Goal: Task Accomplishment & Management: Complete application form

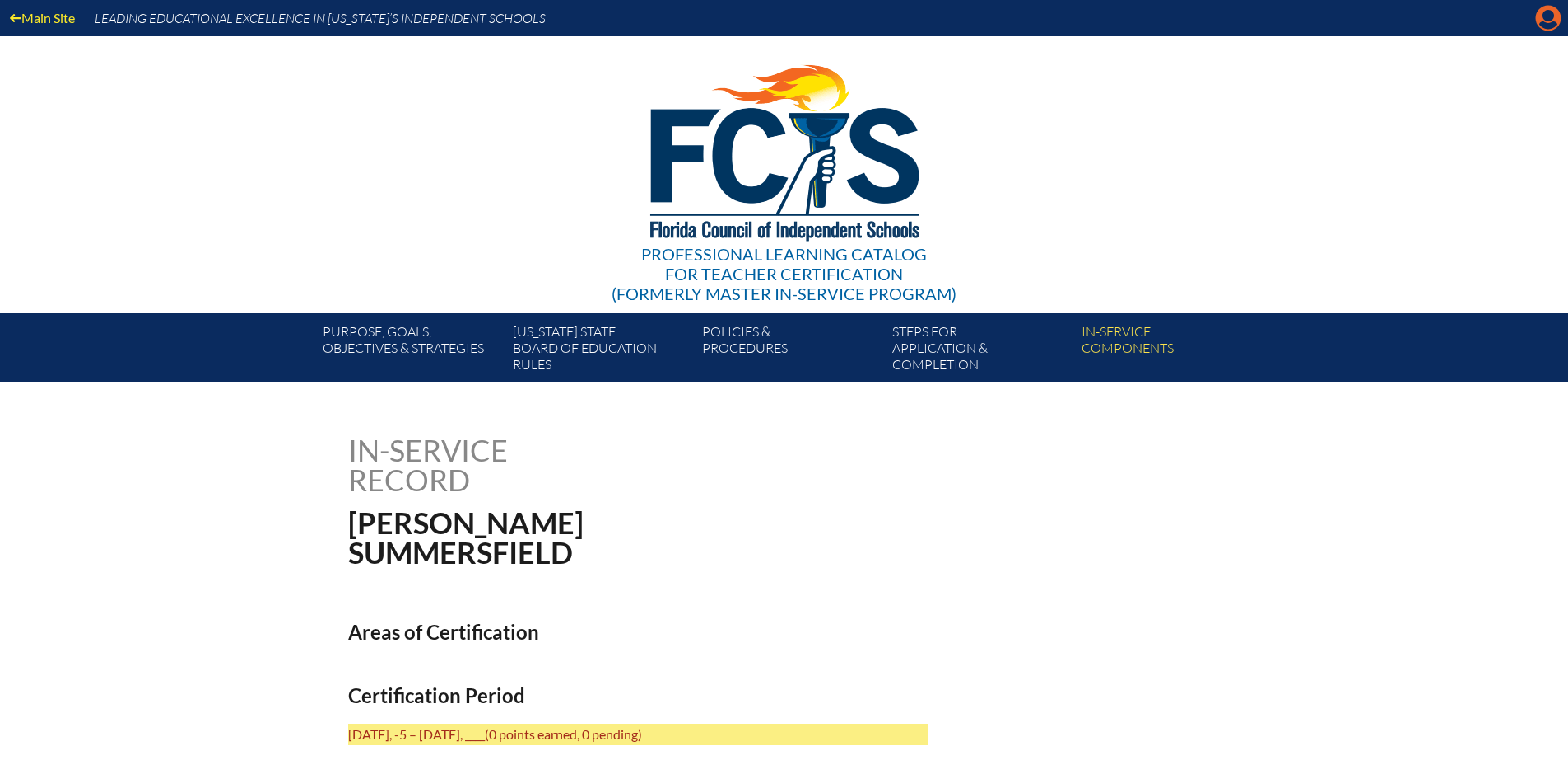
click at [1554, 17] on icon "Manage account" at bounding box center [1548, 18] width 27 height 27
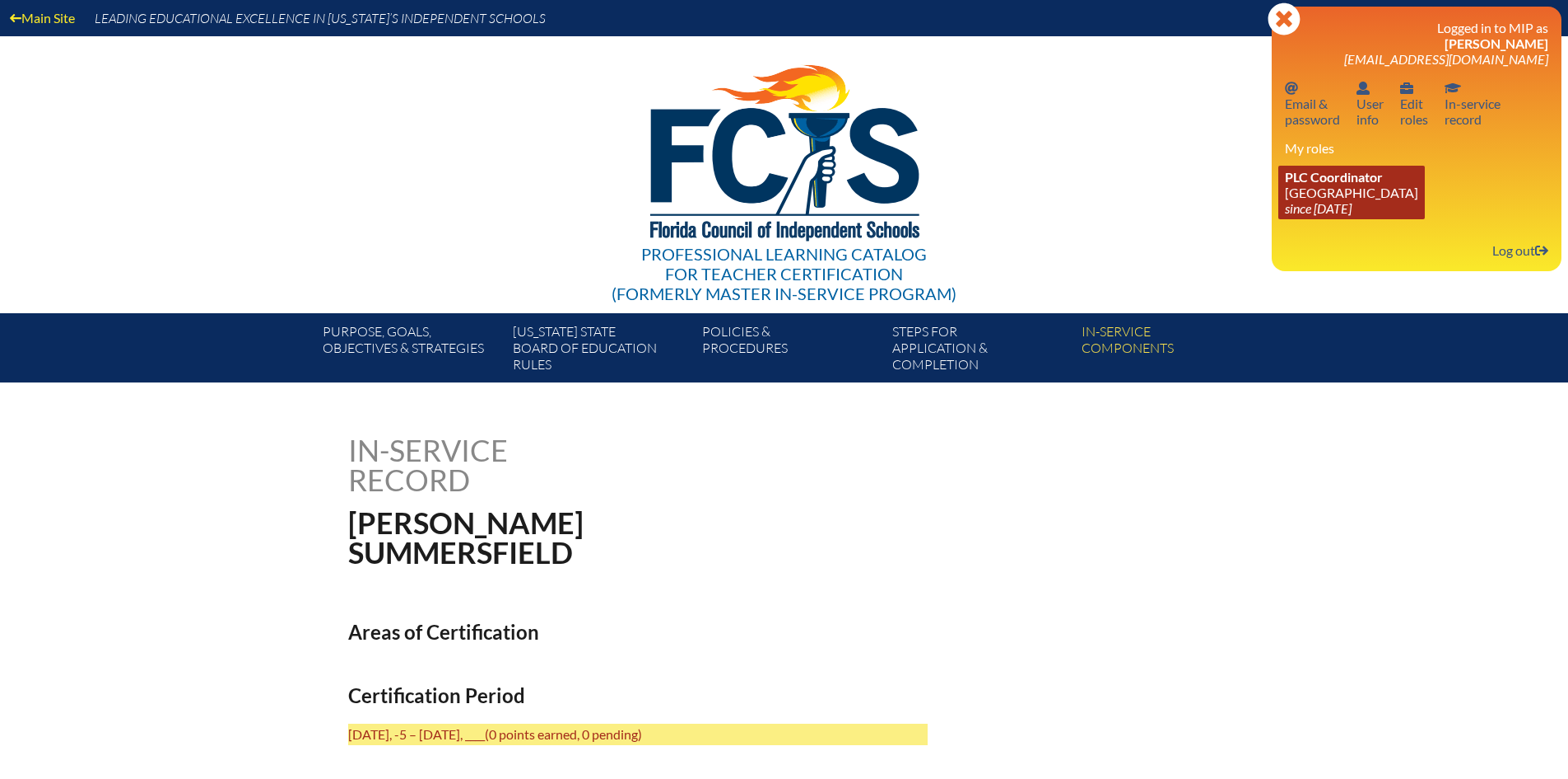
click at [1330, 177] on span "PLC Coordinator" at bounding box center [1334, 177] width 98 height 16
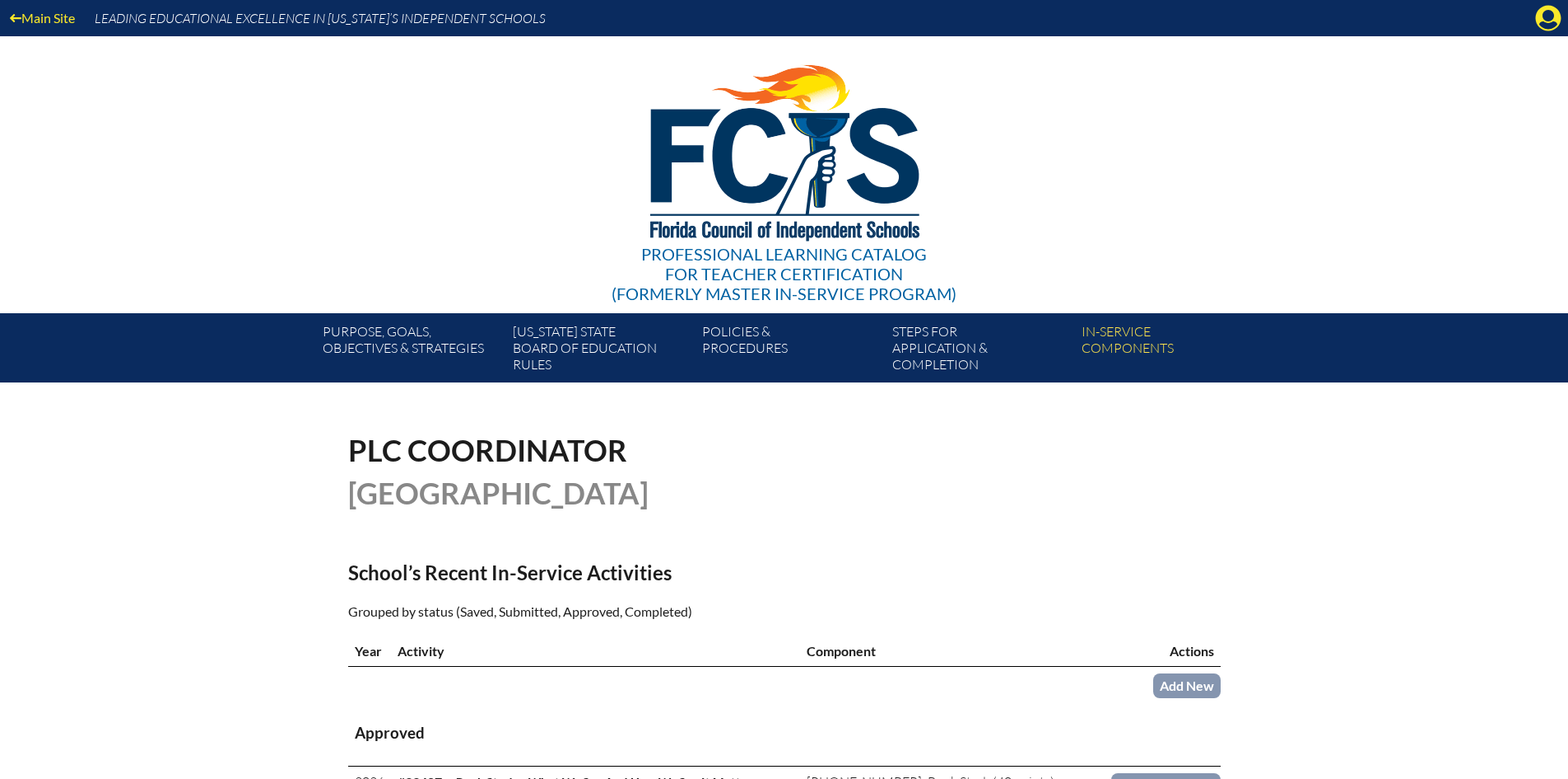
scroll to position [329, 0]
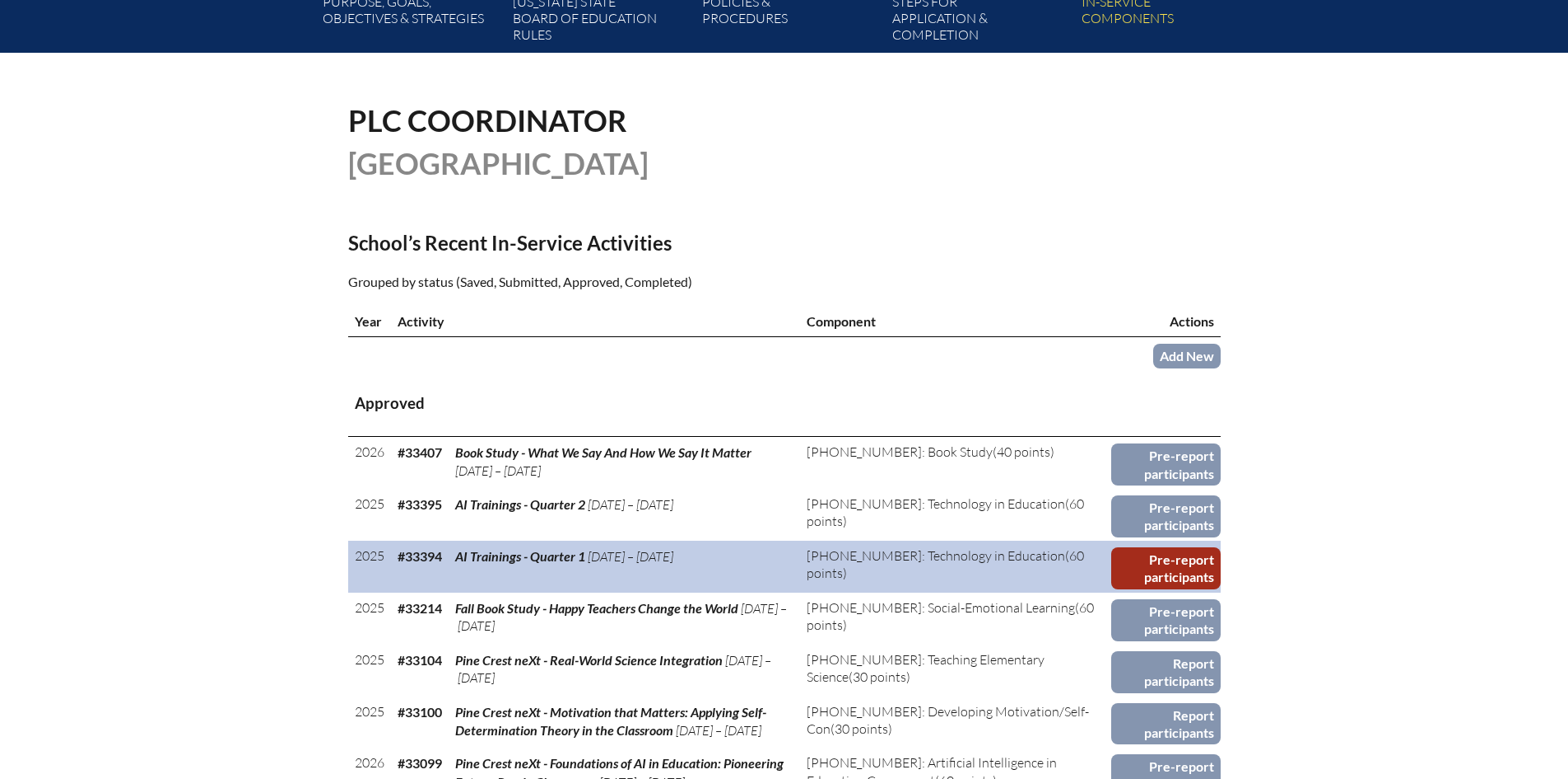
click at [1173, 568] on link "Pre-report participants" at bounding box center [1166, 568] width 109 height 42
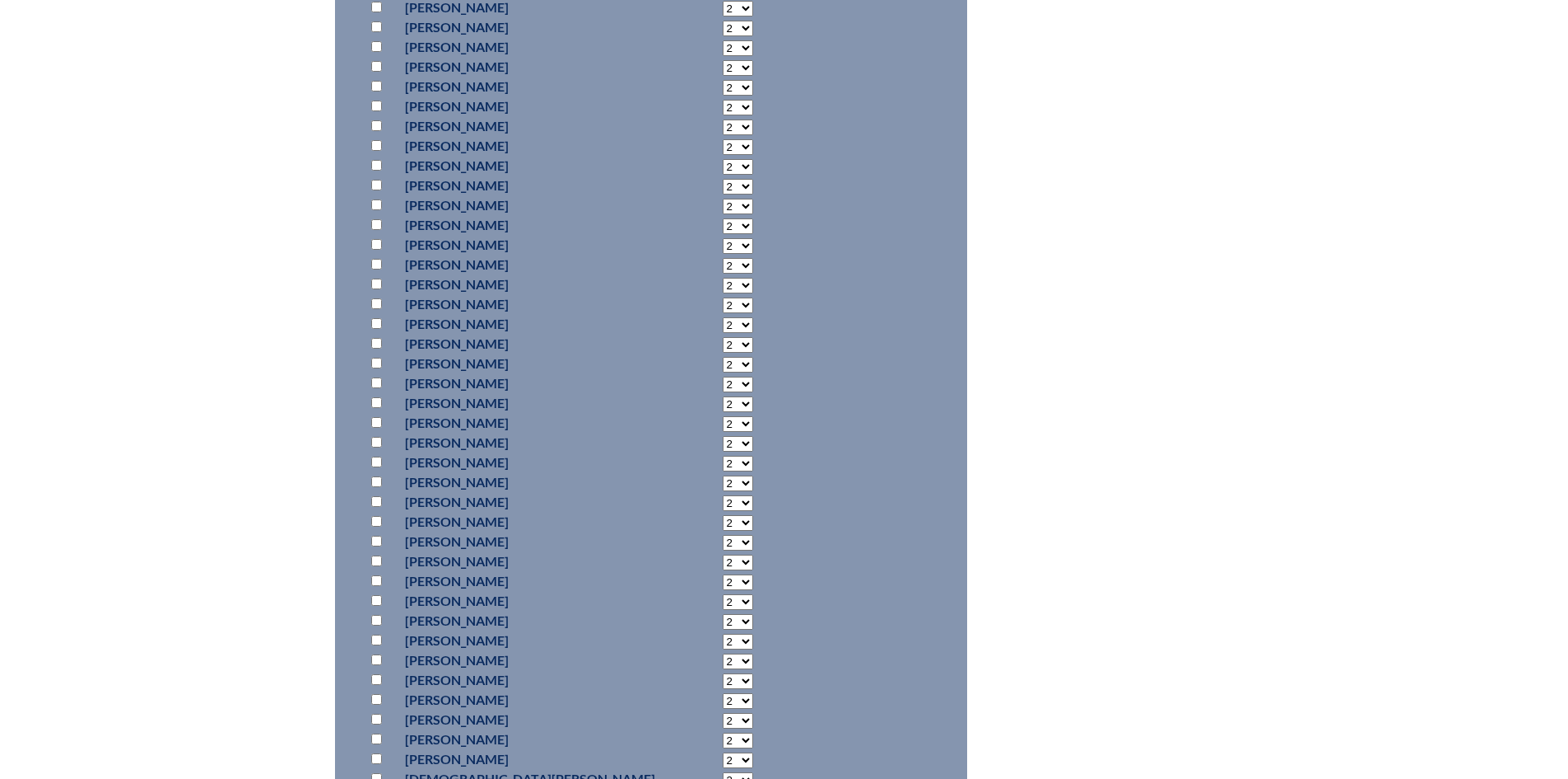
scroll to position [5437, 0]
click at [376, 216] on input "checkbox" at bounding box center [376, 211] width 11 height 11
checkbox input "true"
click at [723, 220] on select "2 3 4 5 6 7 8 9 10 11 12 13 14 15 16 17 18 19 20 21 22 23" at bounding box center [738, 213] width 31 height 16
select select "8"
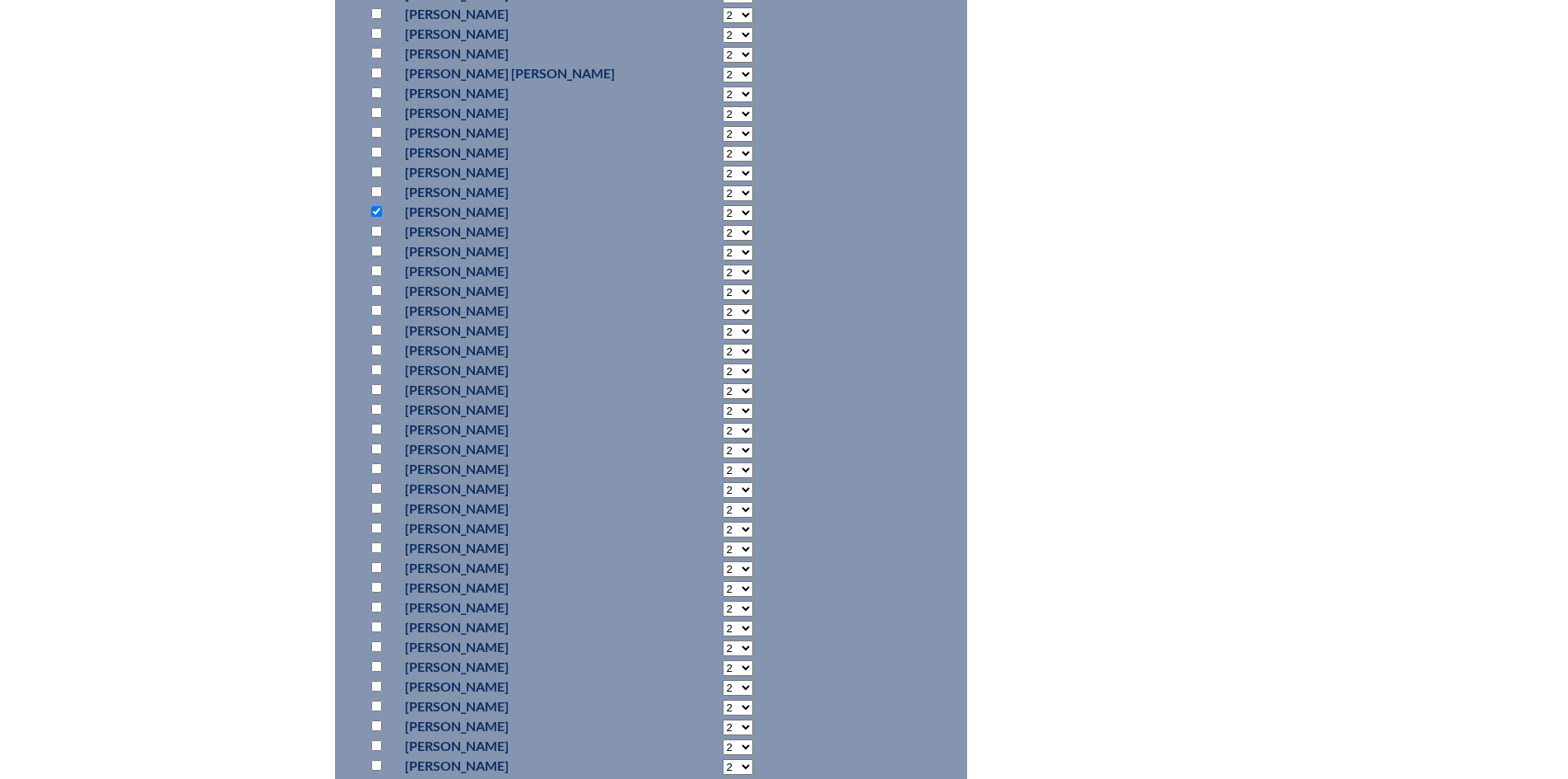
click at [723, 220] on select "2 3 4 5 6 7 8 9 10 11 12 13 14 15 16 17 18 19 20 21 22 23" at bounding box center [738, 213] width 31 height 16
click at [377, 269] on input "checkbox" at bounding box center [376, 264] width 11 height 11
checkbox input "true"
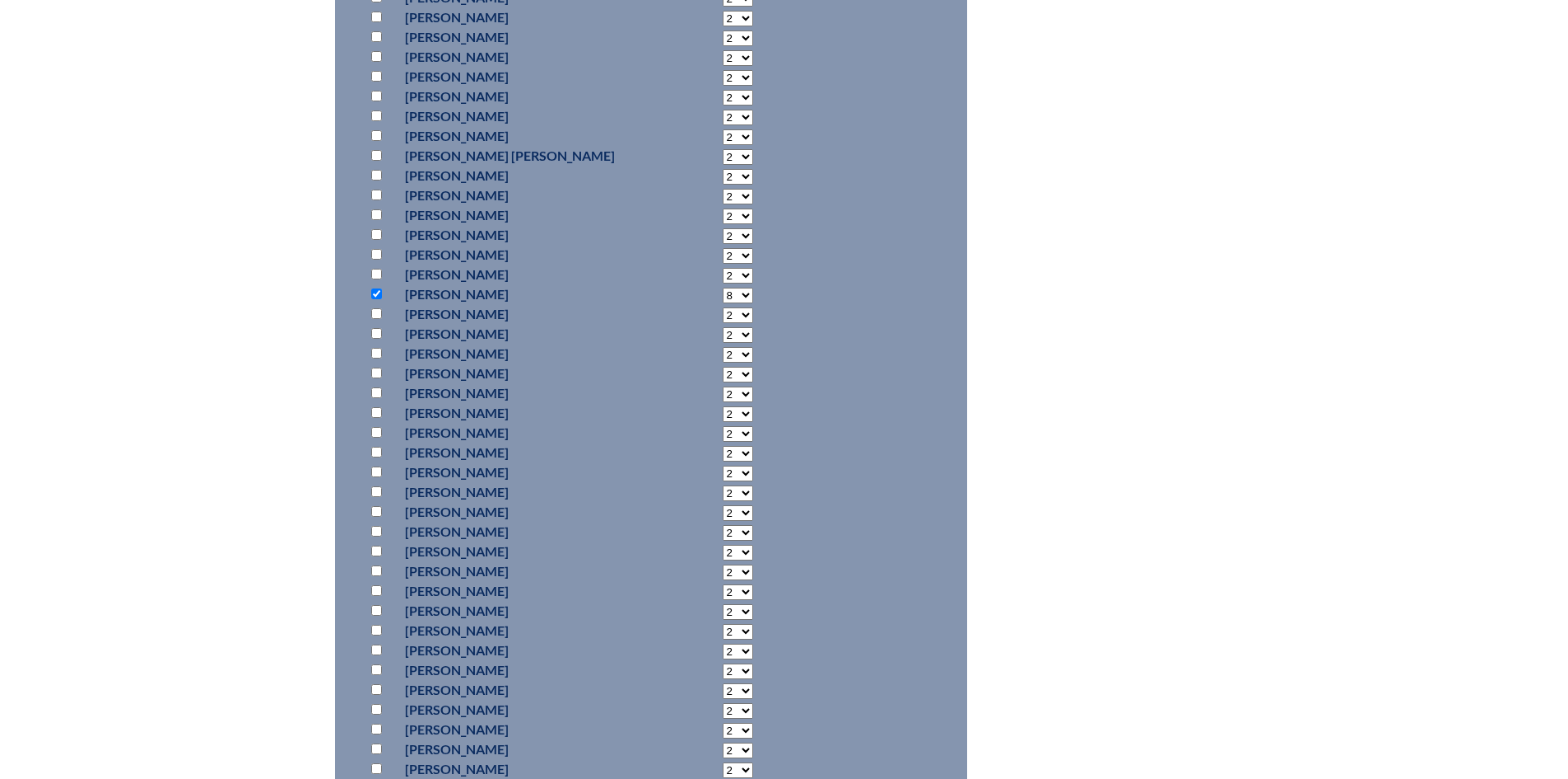
click at [375, 81] on input "checkbox" at bounding box center [376, 75] width 11 height 11
checkbox input "true"
click at [376, 101] on input "checkbox" at bounding box center [376, 95] width 11 height 11
checkbox input "true"
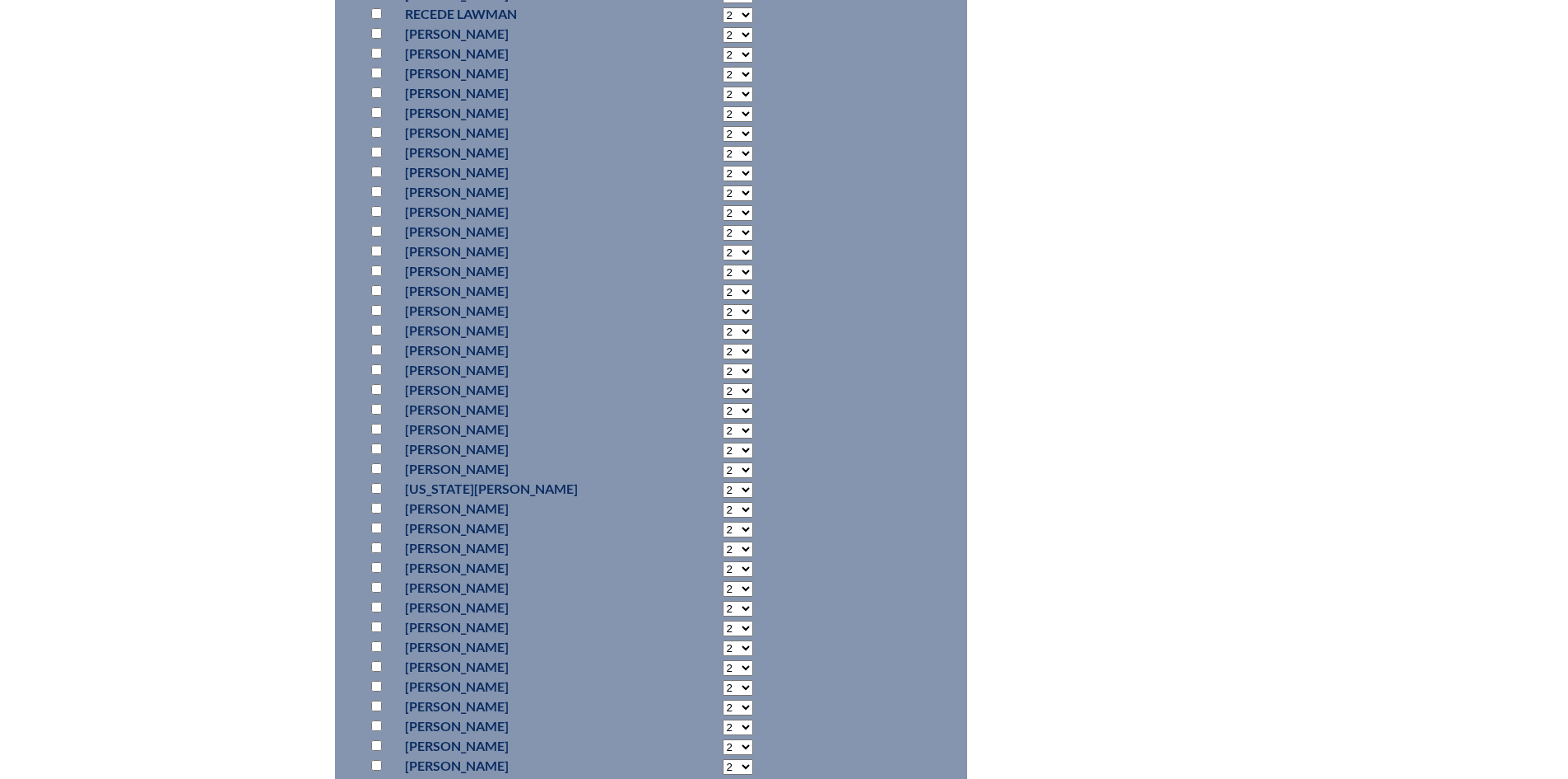
scroll to position [6508, 0]
click at [380, 570] on input "checkbox" at bounding box center [376, 564] width 11 height 11
checkbox input "true"
click at [380, 556] on input "checkbox" at bounding box center [376, 551] width 11 height 11
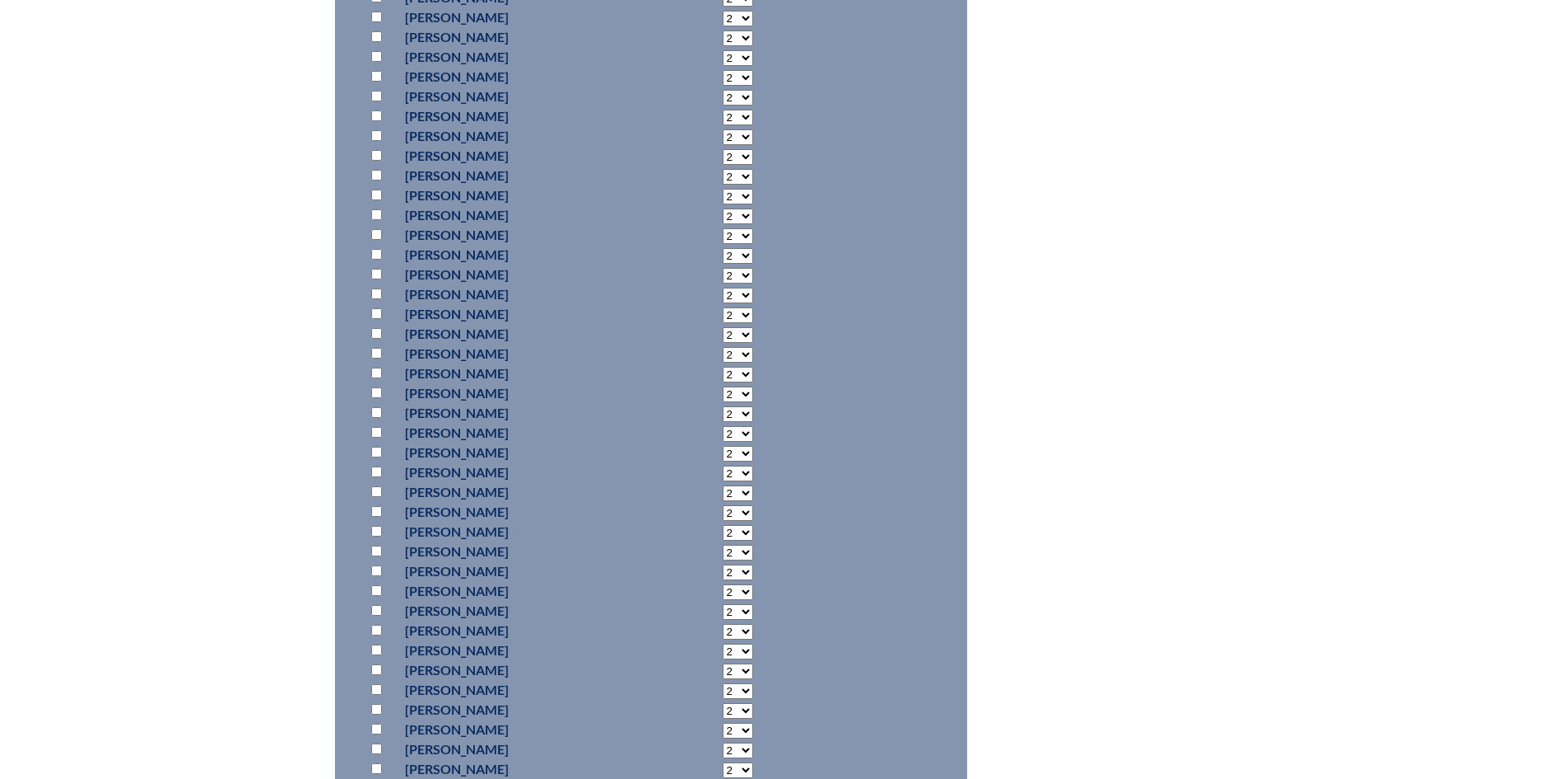
checkbox input "true"
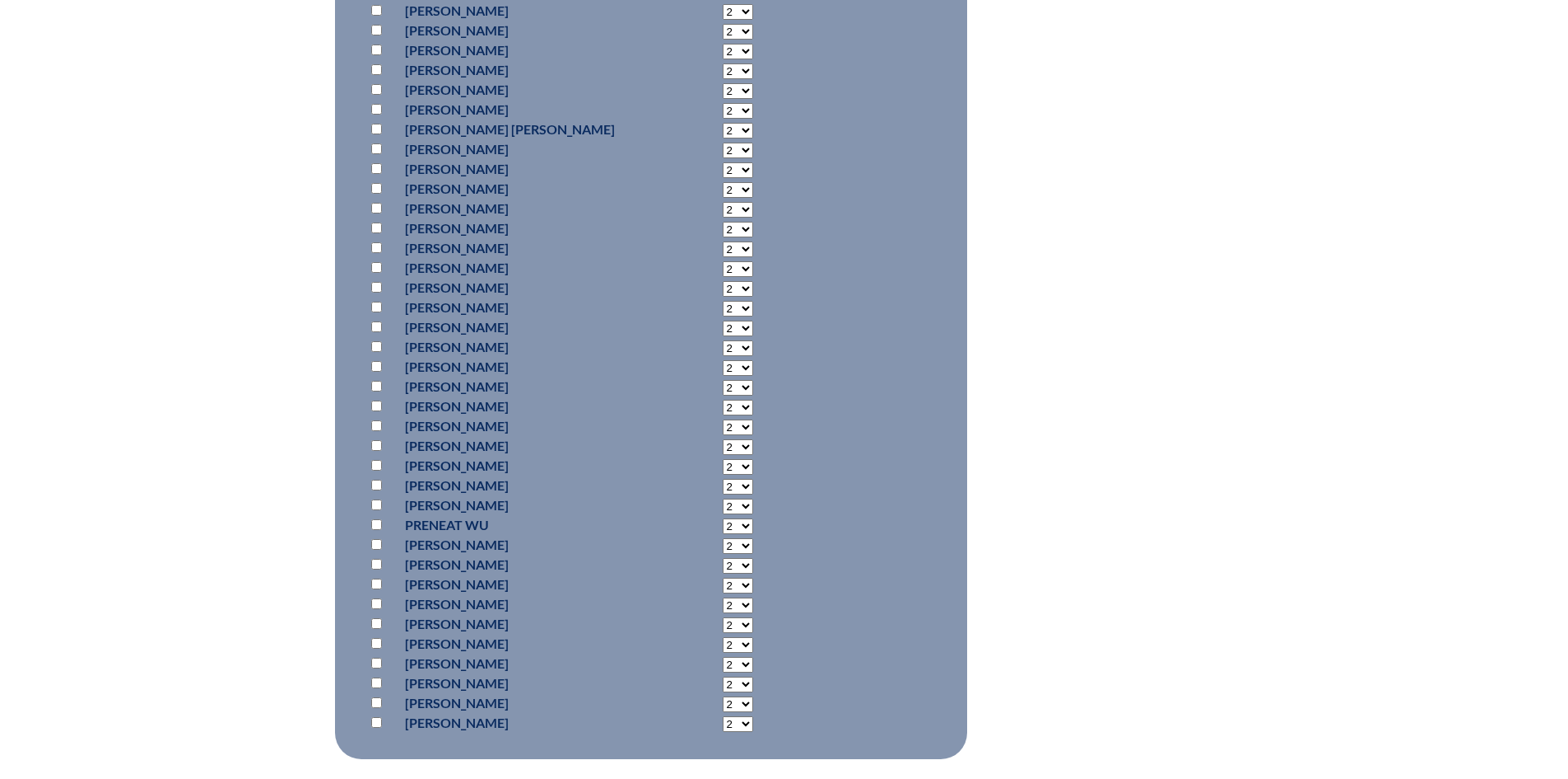
scroll to position [11121, 0]
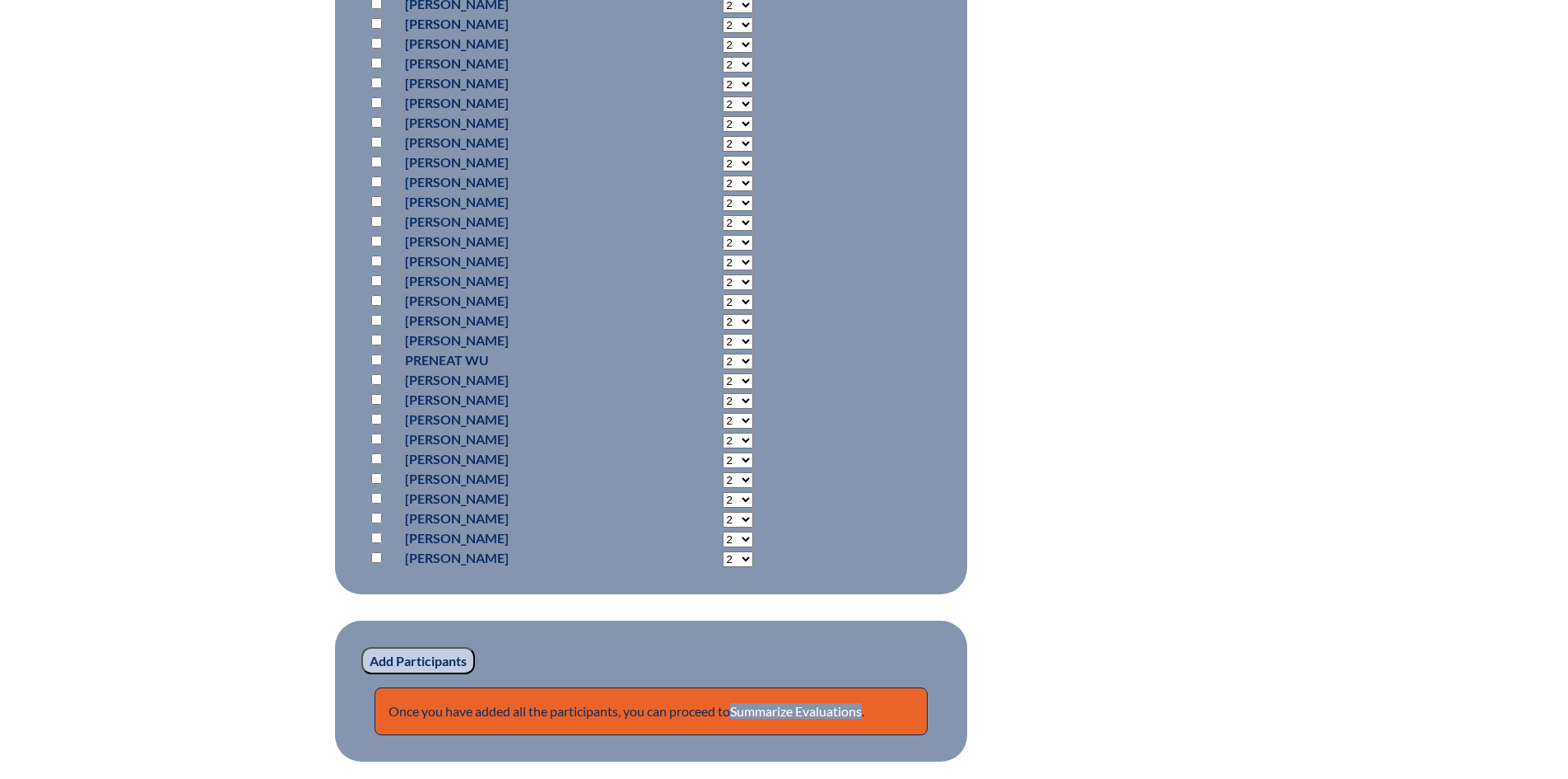
click at [375, 563] on input "checkbox" at bounding box center [376, 557] width 11 height 11
checkbox input "true"
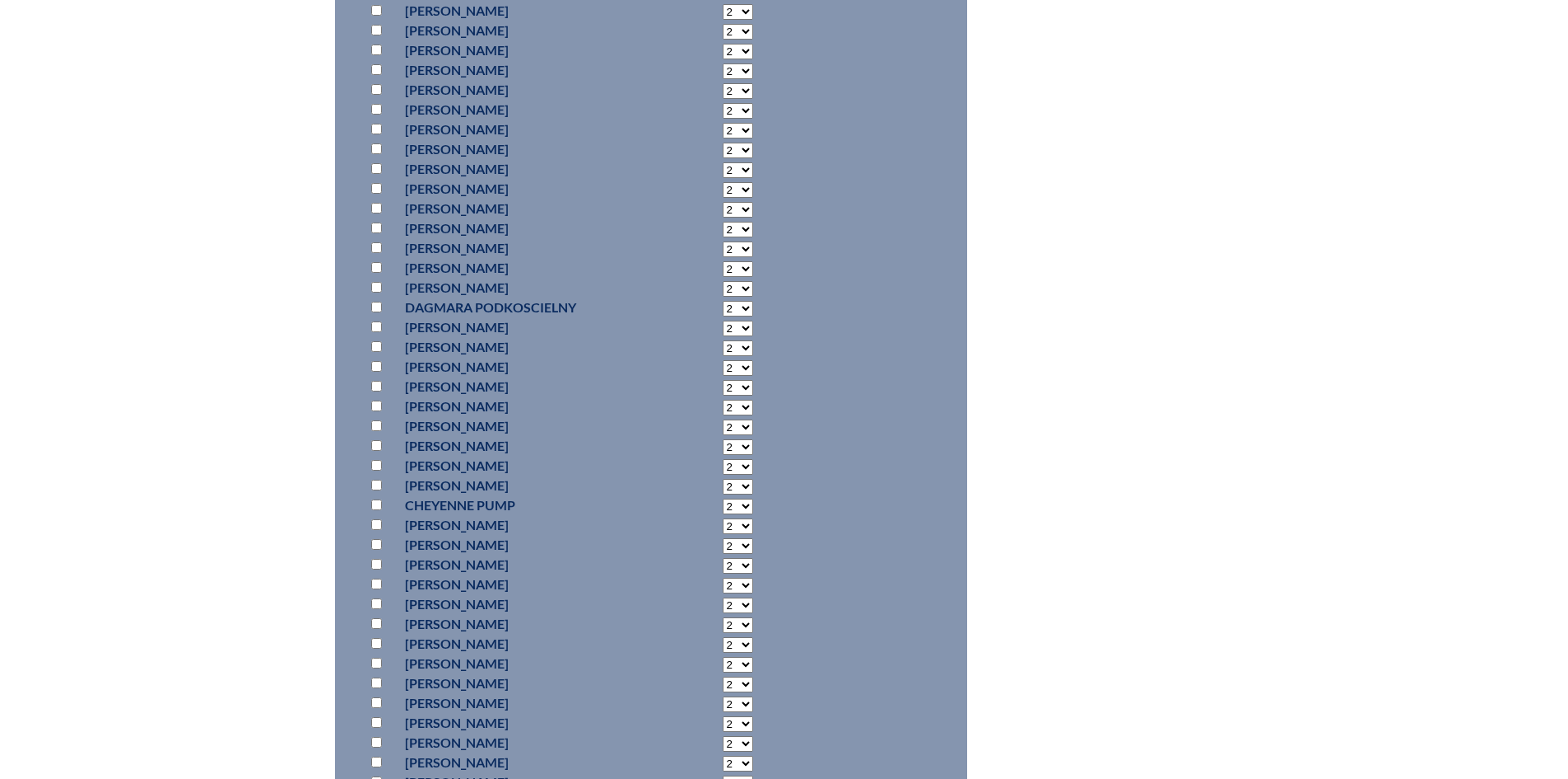
scroll to position [7827, 0]
click at [376, 438] on input "checkbox" at bounding box center [376, 432] width 11 height 11
checkbox input "true"
click at [374, 460] on input "checkbox" at bounding box center [376, 454] width 11 height 11
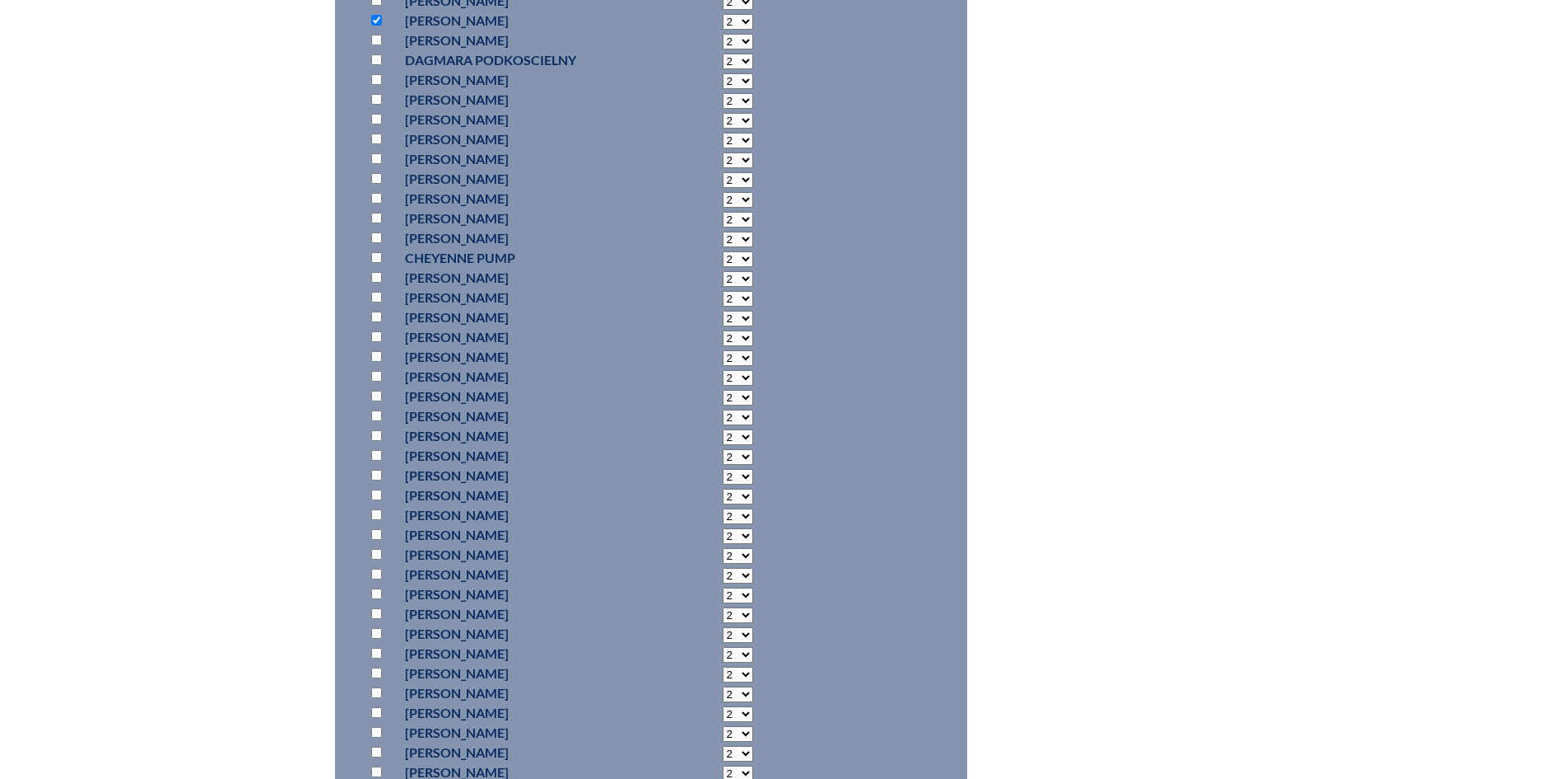
checkbox input "true"
click at [723, 464] on select "2 3 4 5 6 7 8 9 10 11 12 13 14 15 16 17 18 19 20 21 22 23" at bounding box center [738, 456] width 31 height 16
select select "4"
click at [723, 464] on select "2 3 4 5 6 7 8 9 10 11 12 13 14 15 16 17 18 19 20 21 22 23" at bounding box center [738, 456] width 31 height 16
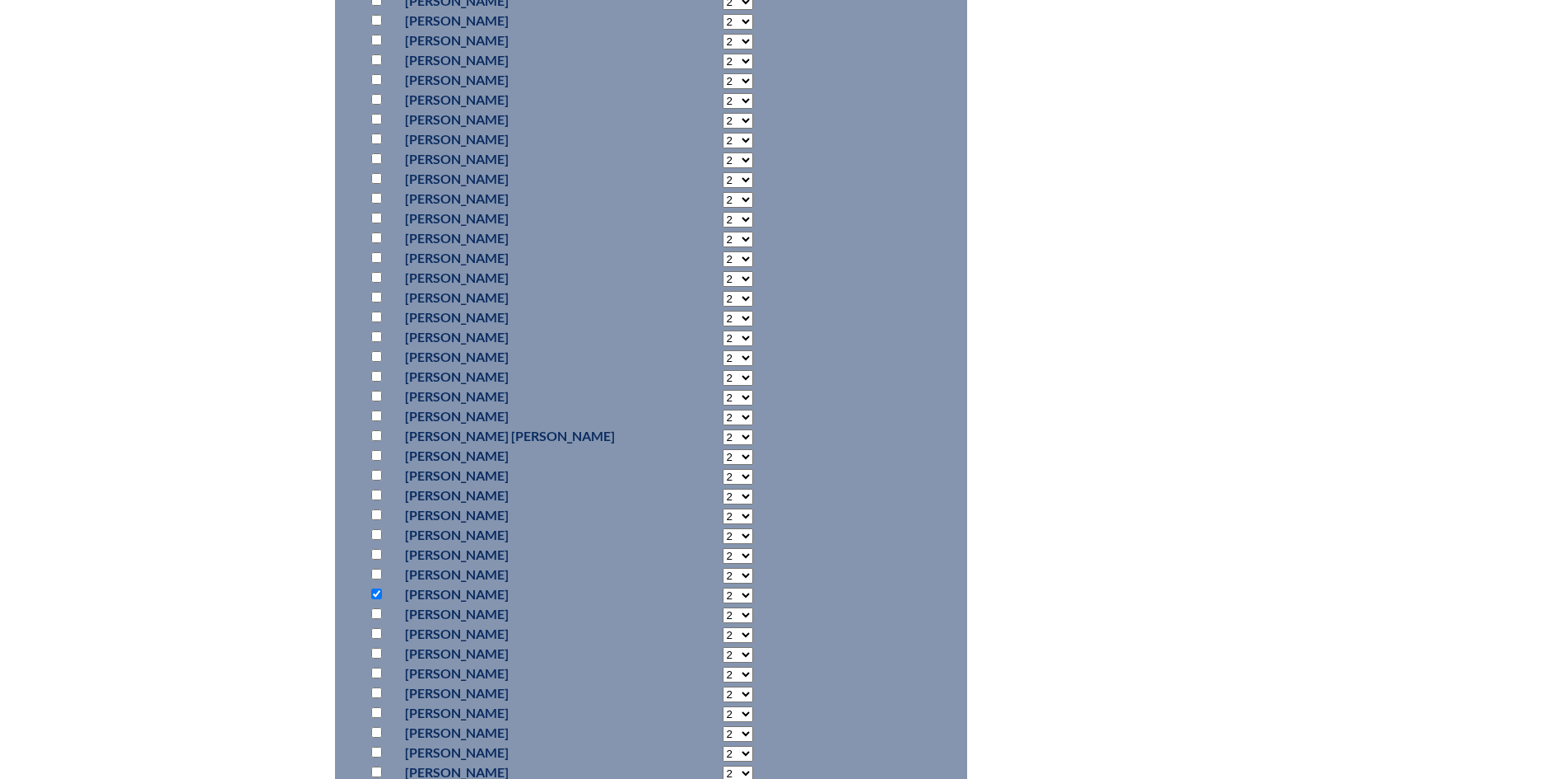
click at [374, 223] on input "checkbox" at bounding box center [376, 217] width 11 height 11
checkbox input "true"
click at [723, 227] on select "2 3 4 5 6 7 8 9 10 11 12 13 14 15 16 17 18 19 20 21 22 23" at bounding box center [738, 219] width 31 height 16
select select "4"
click at [723, 227] on select "2 3 4 5 6 7 8 9 10 11 12 13 14 15 16 17 18 19 20 21 22 23" at bounding box center [738, 219] width 31 height 16
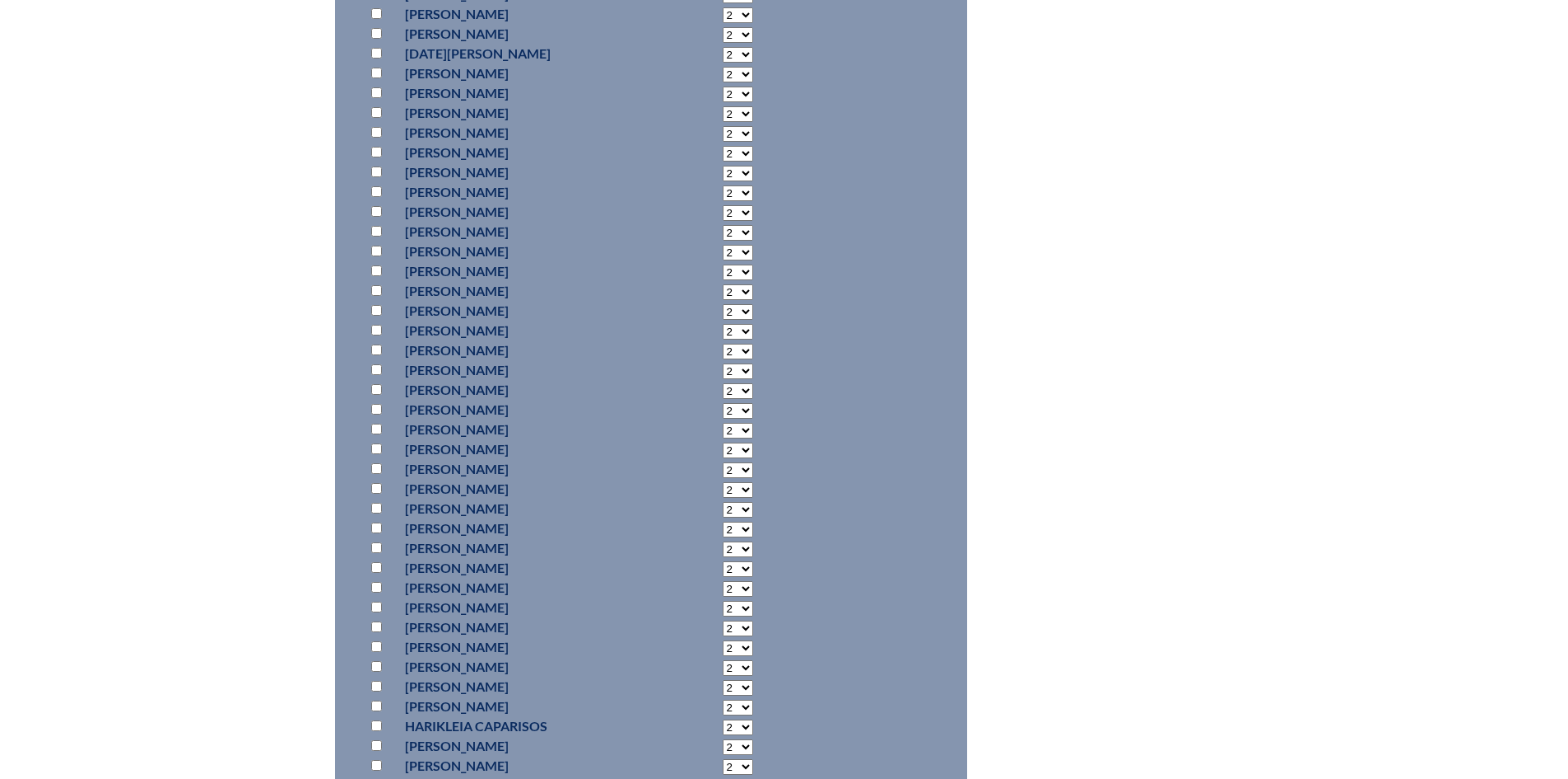
scroll to position [1812, 0]
click at [376, 441] on input "checkbox" at bounding box center [376, 435] width 11 height 11
checkbox input "true"
click at [379, 421] on input "checkbox" at bounding box center [376, 415] width 11 height 11
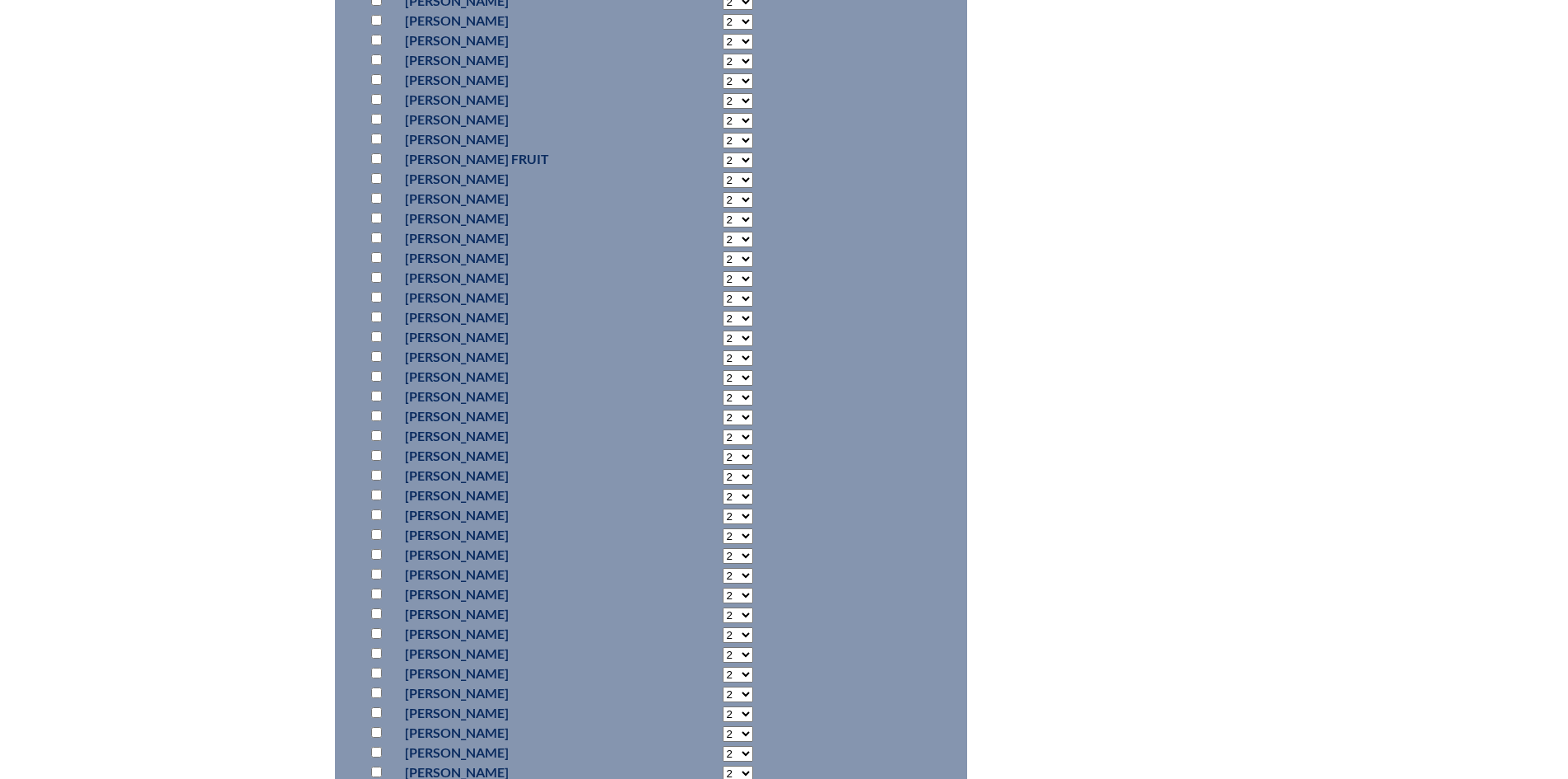
checkbox input "true"
click at [378, 540] on input "checkbox" at bounding box center [376, 534] width 11 height 11
checkbox input "true"
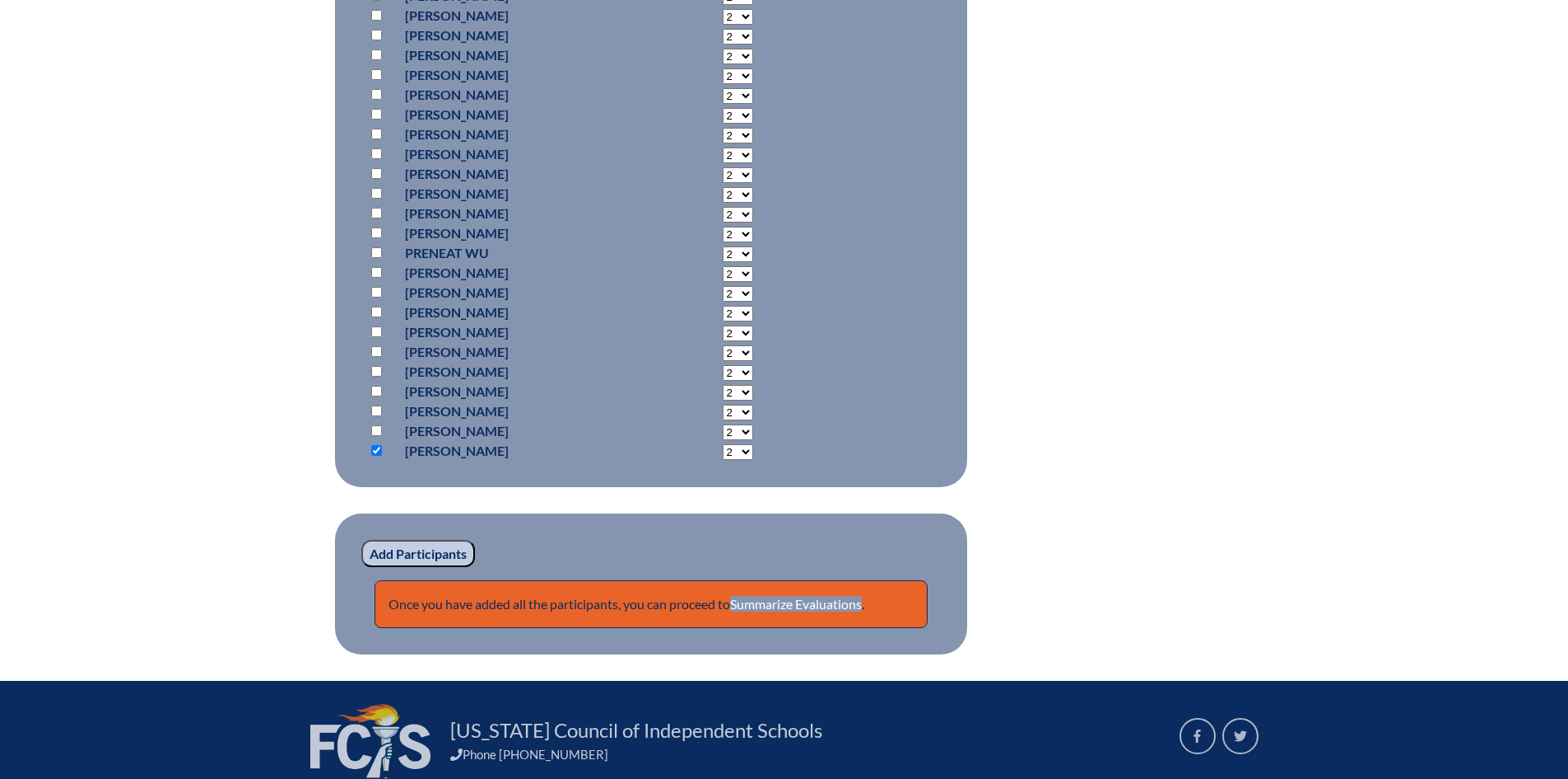
scroll to position [11389, 0]
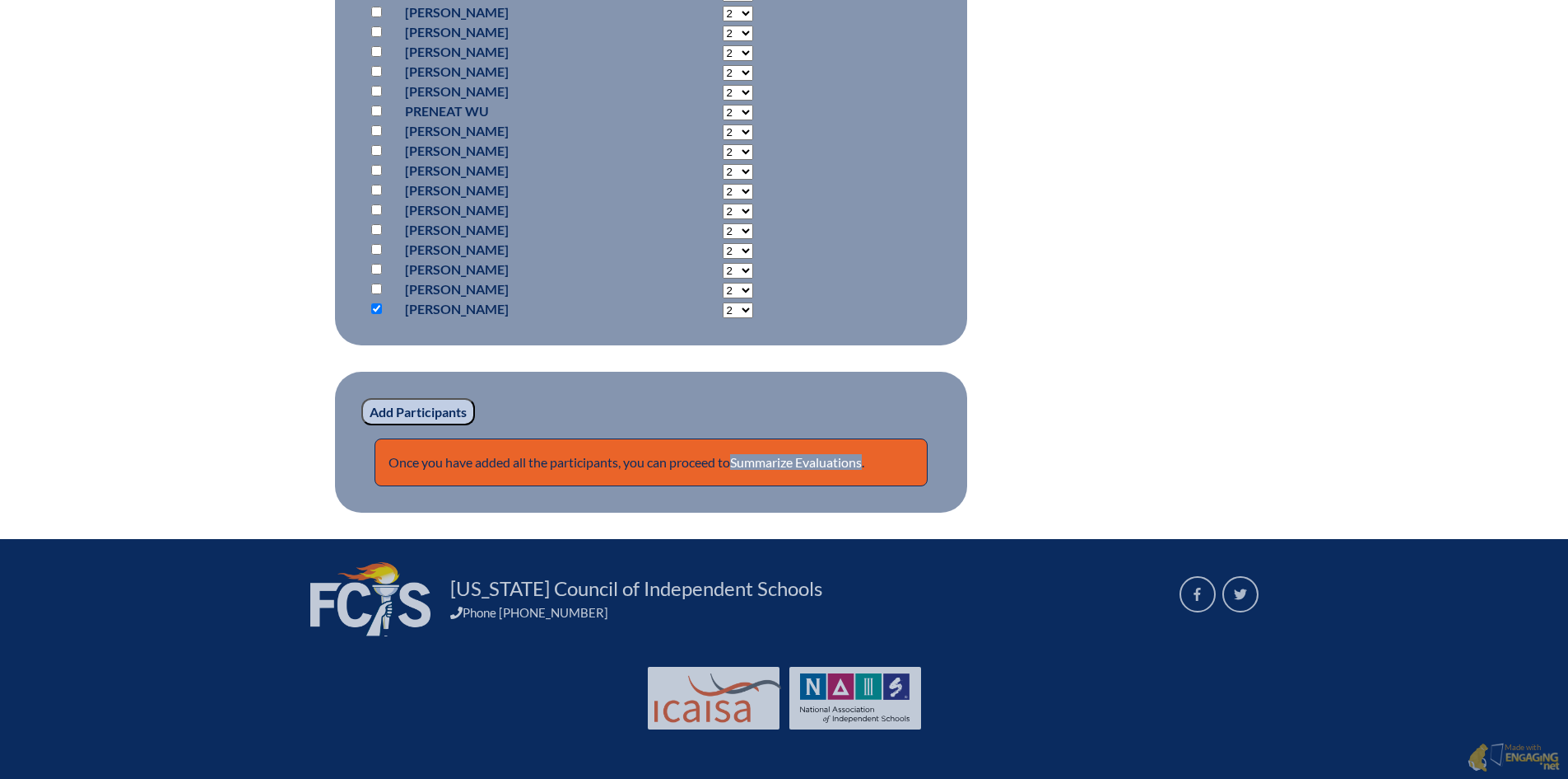
click at [468, 422] on input "Add Participants" at bounding box center [418, 412] width 114 height 28
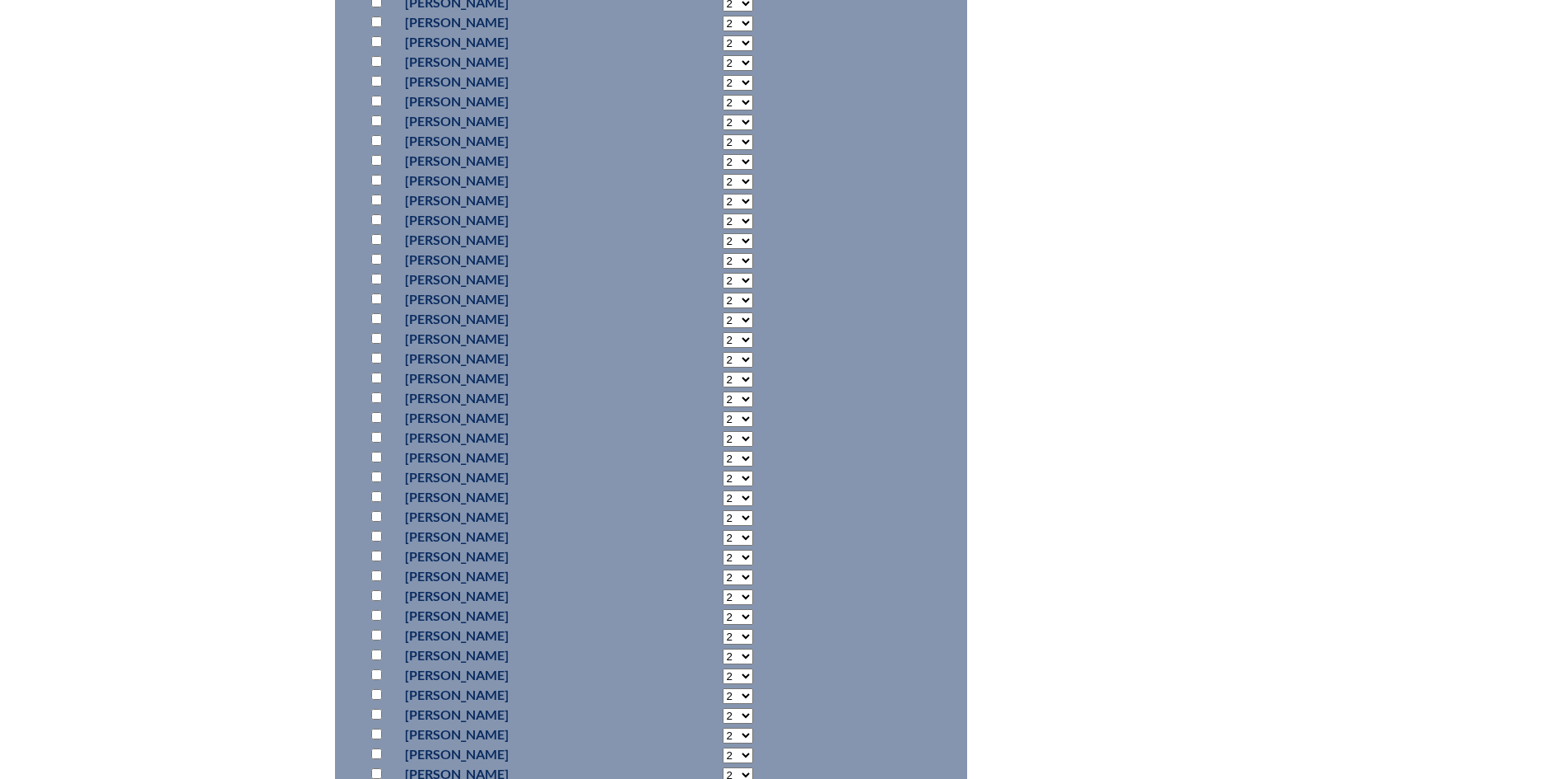
scroll to position [10263, 0]
click at [371, 475] on input "checkbox" at bounding box center [376, 469] width 11 height 11
checkbox input "true"
click at [723, 479] on select "2 3 4 5 6 7 8 9 10 11 12 13 14 15 16 17 18 19 20 21 22 23" at bounding box center [738, 471] width 31 height 16
select select "6"
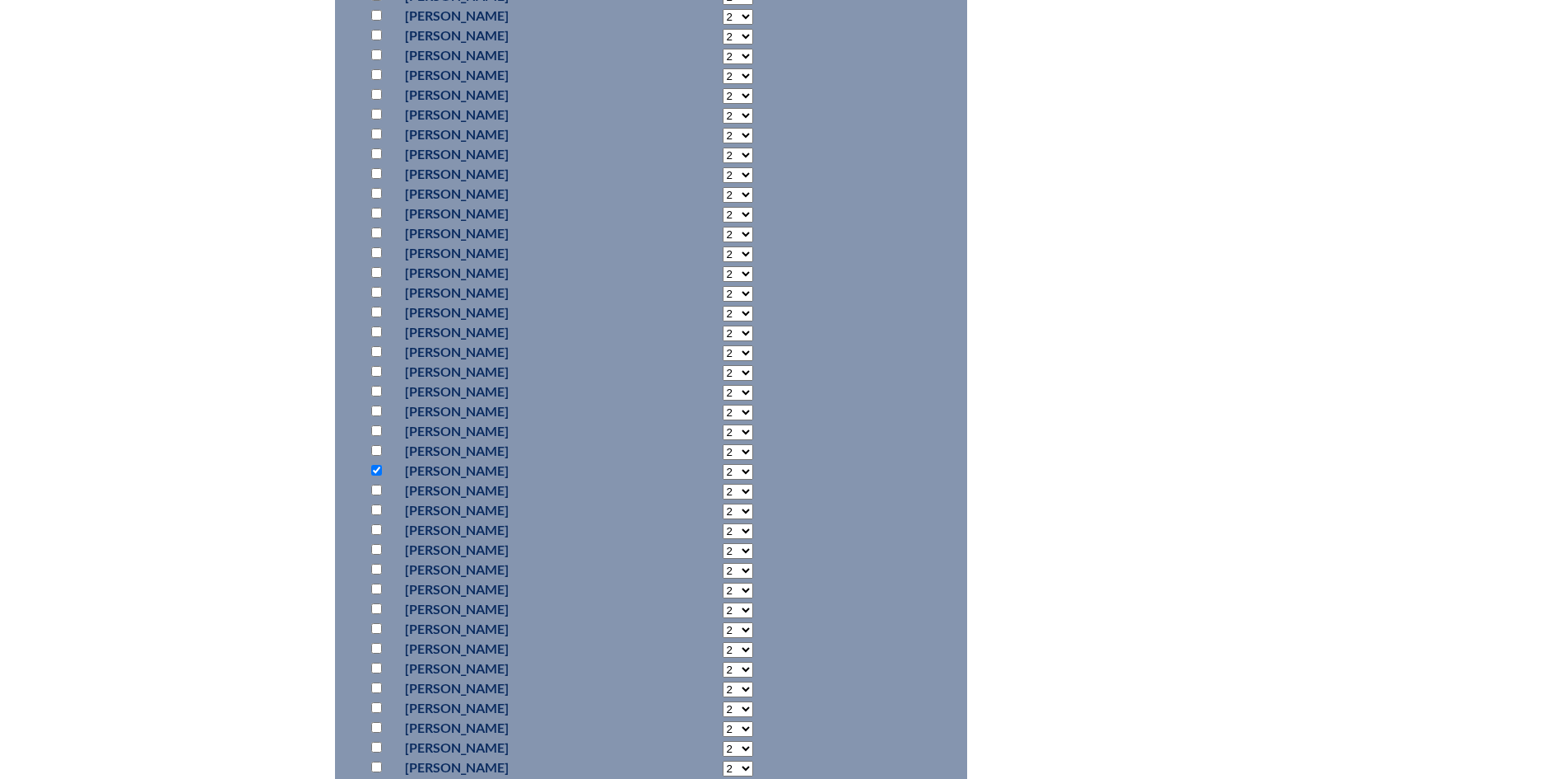
click at [723, 479] on select "2 3 4 5 6 7 8 9 10 11 12 13 14 15 16 17 18 19 20 21 22 23" at bounding box center [738, 471] width 31 height 16
click at [377, 14] on input "checkbox" at bounding box center [376, 8] width 11 height 11
checkbox input "true"
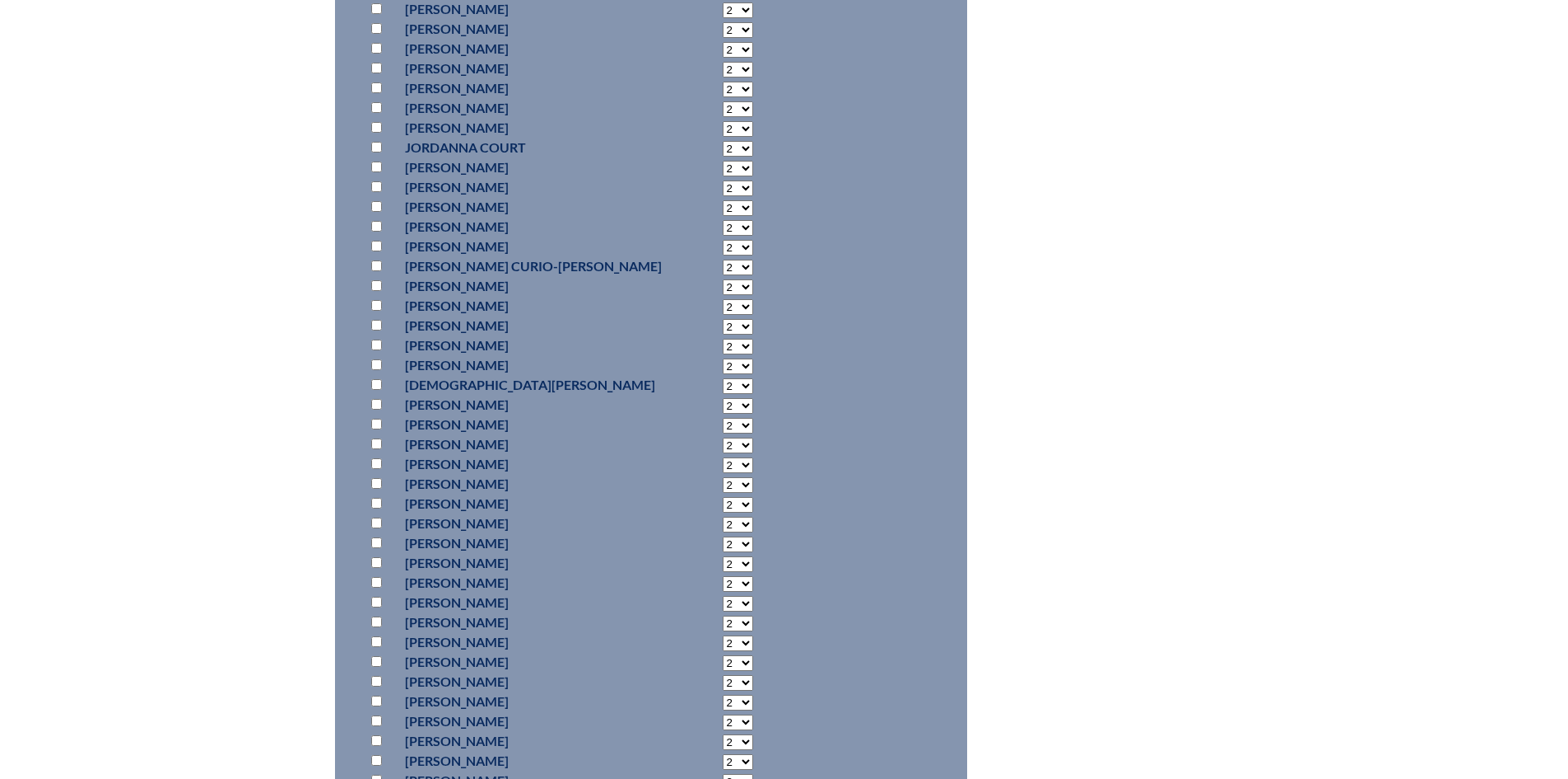
click at [378, 153] on input "checkbox" at bounding box center [376, 147] width 11 height 11
checkbox input "true"
click at [376, 383] on input "checkbox" at bounding box center [376, 377] width 11 height 11
checkbox input "true"
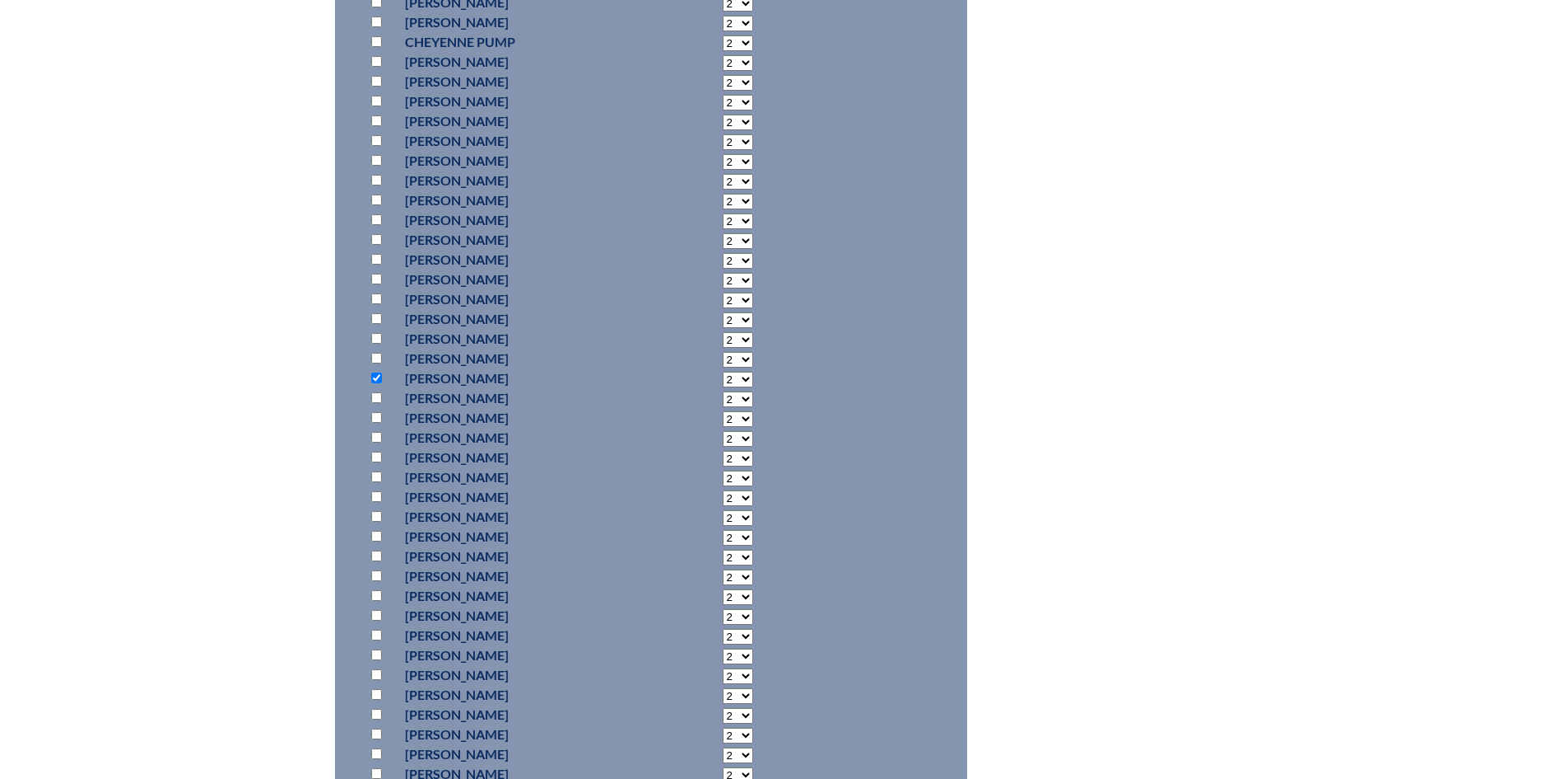
click at [723, 387] on select "2 3 4 5 6 7 8 9 10 11 12 13 14 15 16 17 18 19 20 21 22 23" at bounding box center [738, 379] width 31 height 16
select select "6"
click at [723, 387] on select "2 3 4 5 6 7 8 9 10 11 12 13 14 15 16 17 18 19 20 21 22 23" at bounding box center [738, 379] width 31 height 16
click at [377, 514] on input "checkbox" at bounding box center [376, 508] width 11 height 11
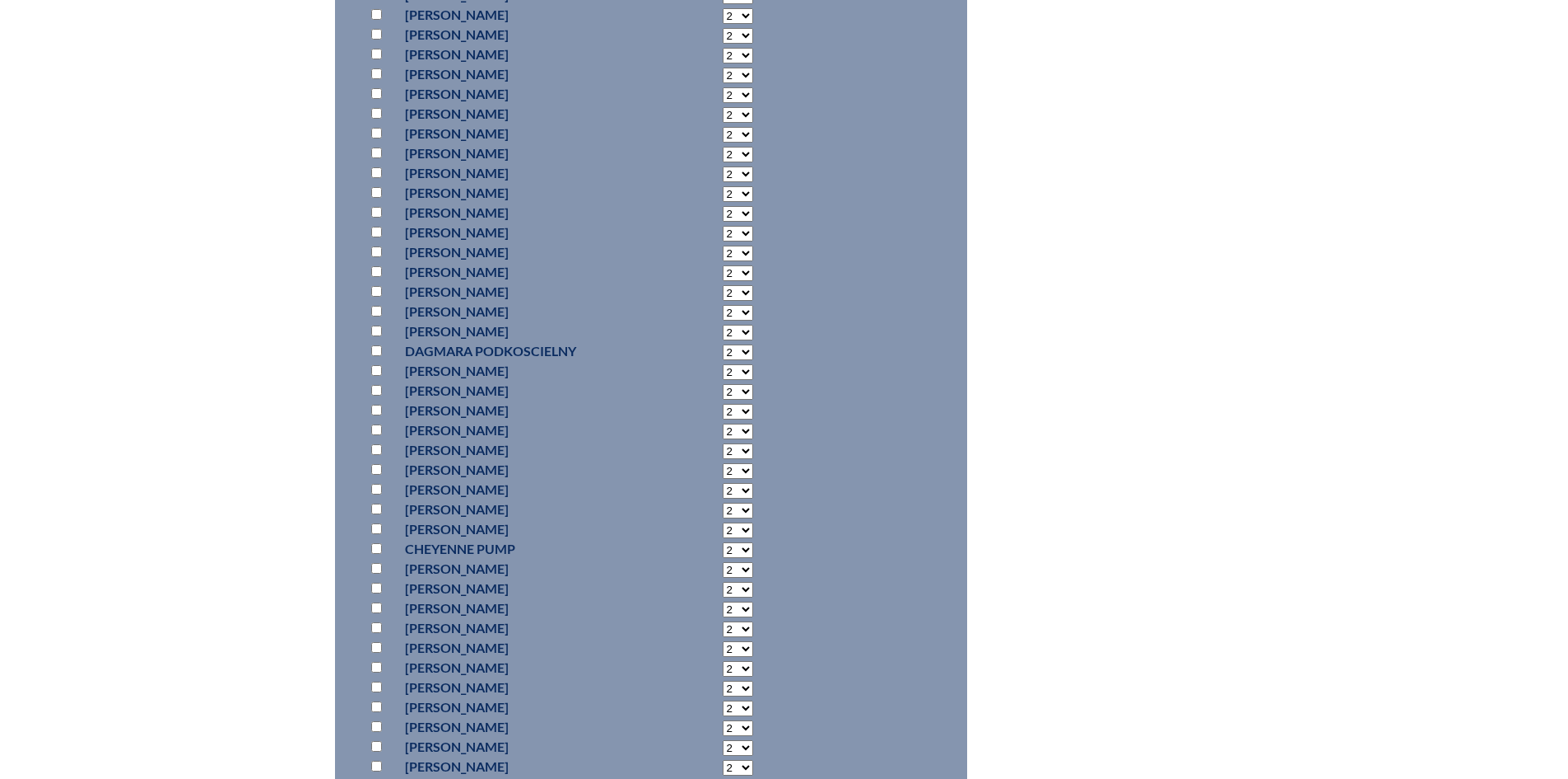
checkbox input "true"
click at [374, 132] on input "checkbox" at bounding box center [376, 126] width 11 height 11
checkbox input "true"
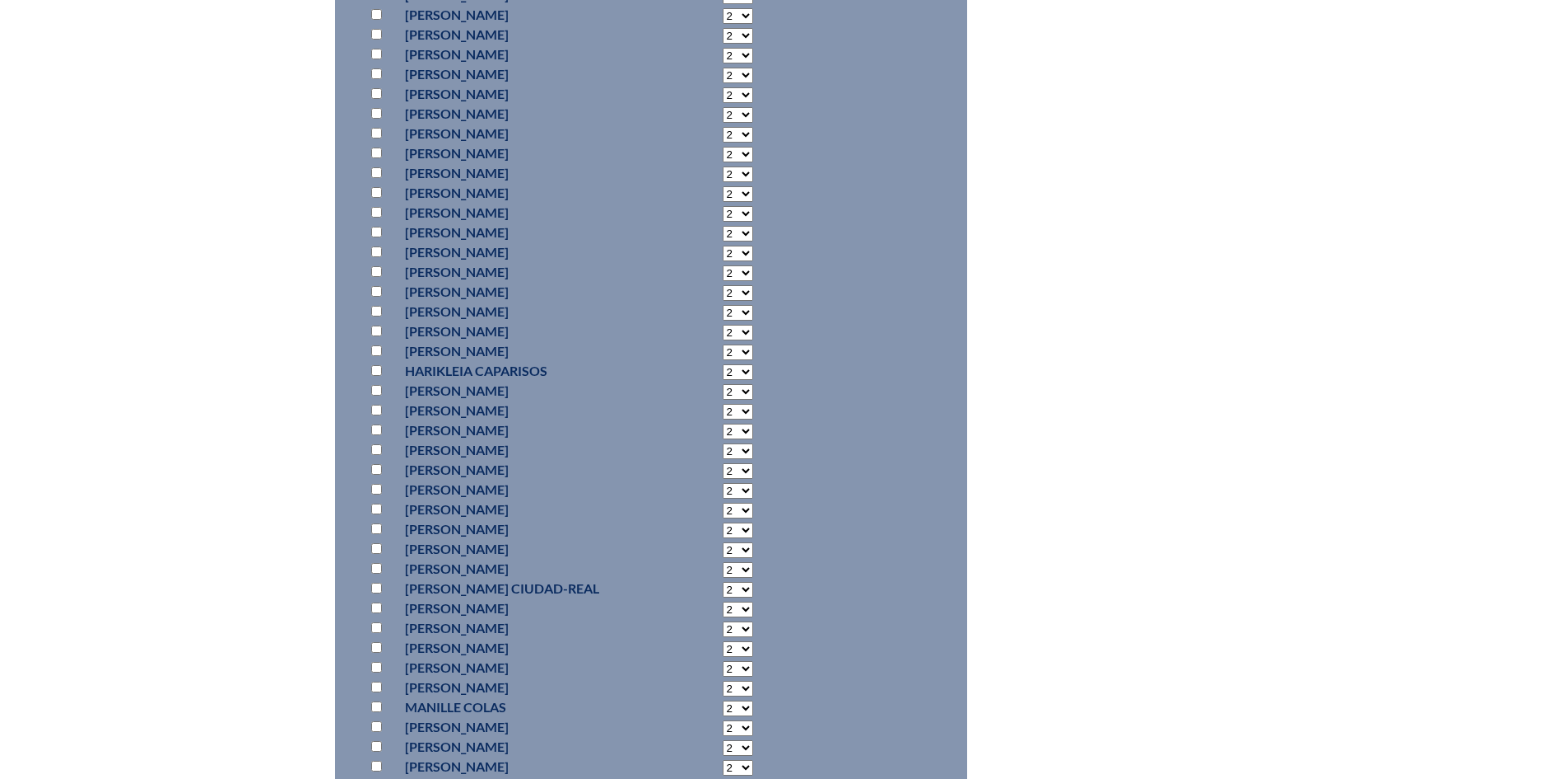
click at [373, 119] on input "checkbox" at bounding box center [376, 113] width 11 height 11
checkbox input "true"
click at [723, 123] on select "2 3 4 5 6 7 8 9 10 11 12 13 14 15 16 17 18 19 20 21 22 23" at bounding box center [738, 115] width 31 height 16
select select "6"
click at [723, 123] on select "2 3 4 5 6 7 8 9 10 11 12 13 14 15 16 17 18 19 20 21 22 23" at bounding box center [738, 115] width 31 height 16
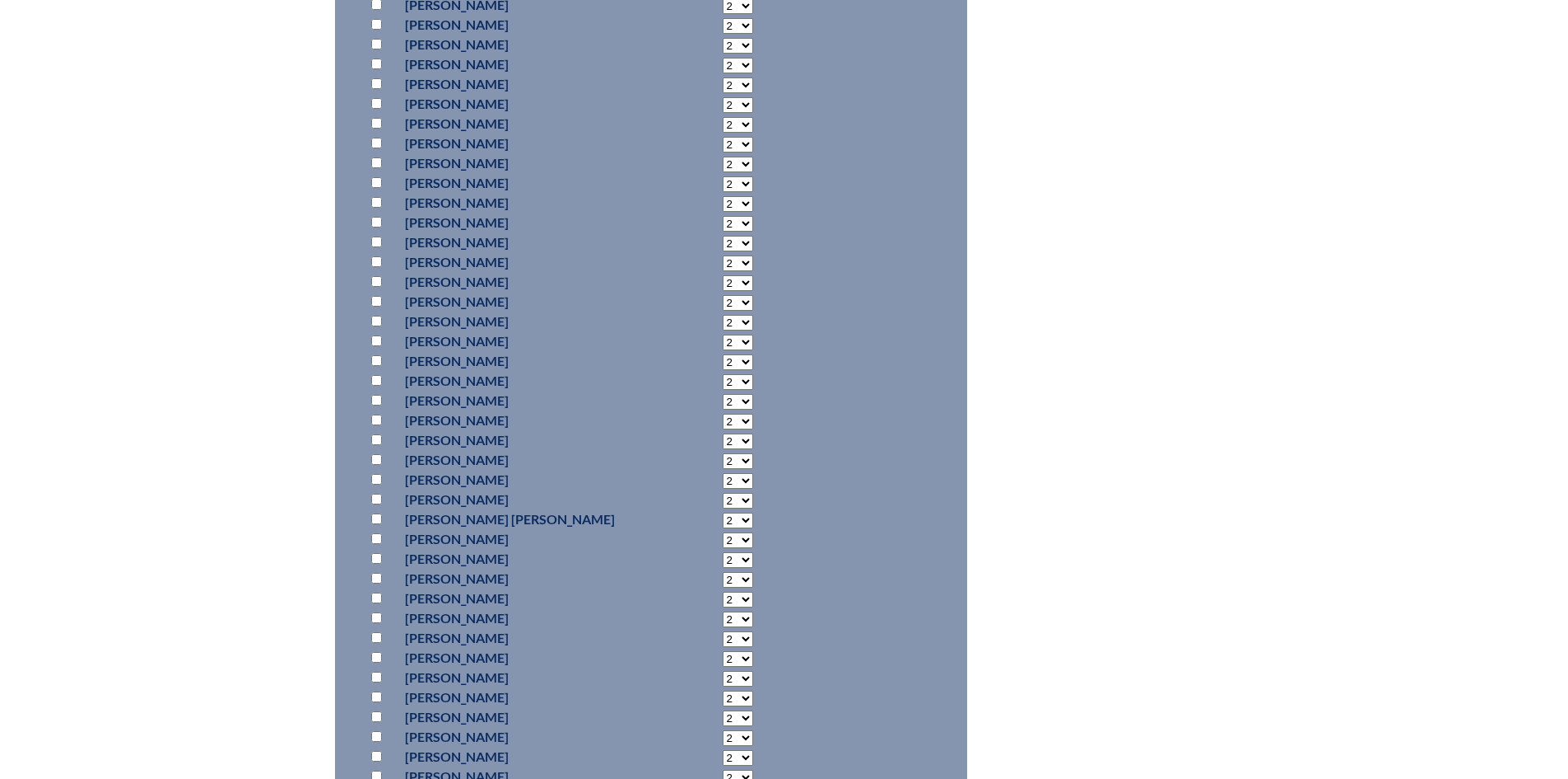
scroll to position [7779, 0]
click at [374, 290] on input "checkbox" at bounding box center [376, 284] width 11 height 11
checkbox input "true"
click at [723, 294] on select "2 3 4 5 6 7 8 9 10 11 12 13 14 15 16 17 18 19 20 21 22 23" at bounding box center [738, 287] width 31 height 16
select select "8"
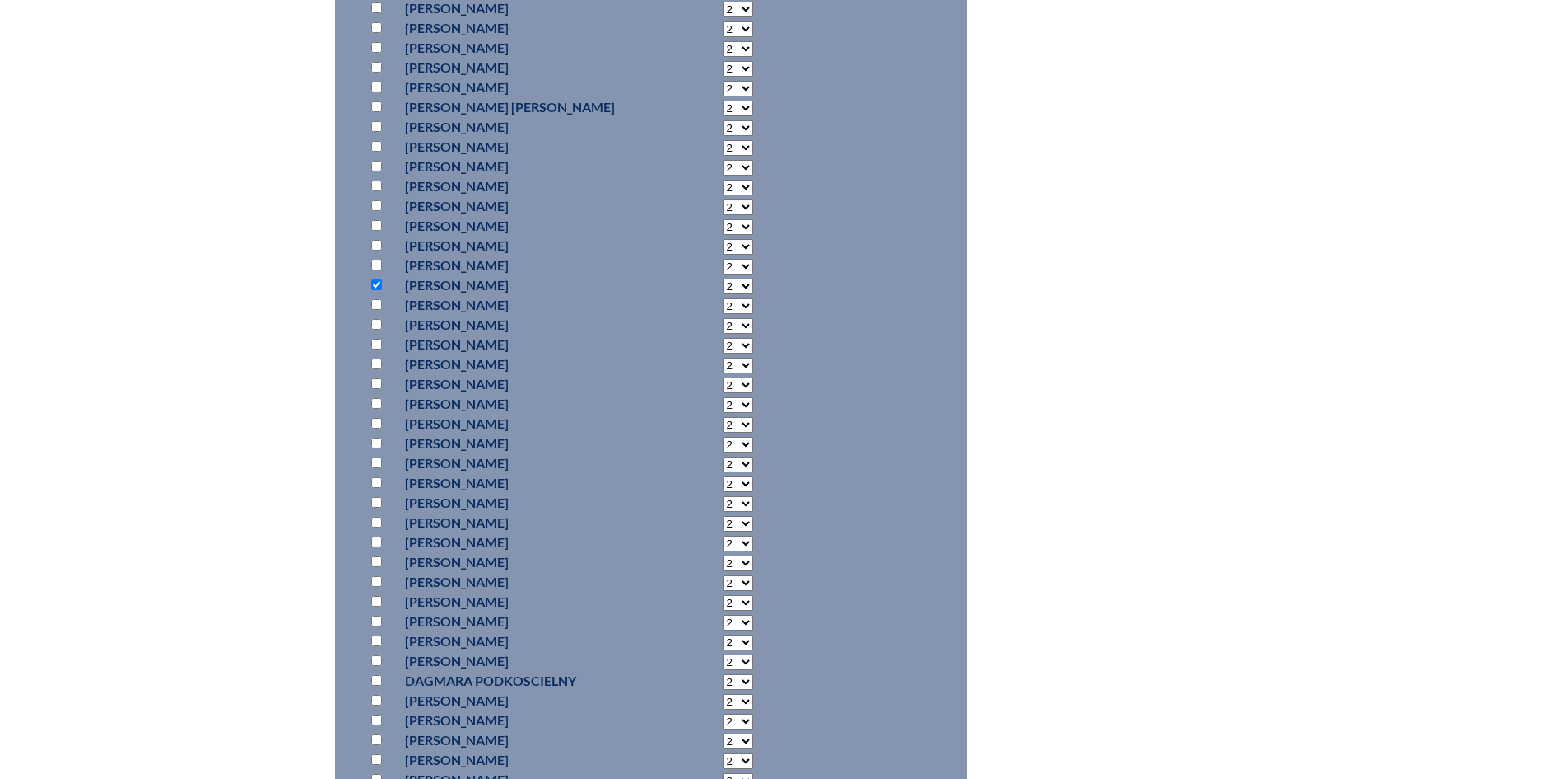
click at [723, 294] on select "2 3 4 5 6 7 8 9 10 11 12 13 14 15 16 17 18 19 20 21 22 23" at bounding box center [738, 287] width 31 height 16
click at [377, 507] on input "checkbox" at bounding box center [376, 502] width 11 height 11
checkbox input "true"
click at [723, 512] on select "2 3 4 5 6 7 8 9 10 11 12 13 14 15 16 17 18 19 20 21 22 23" at bounding box center [738, 504] width 31 height 16
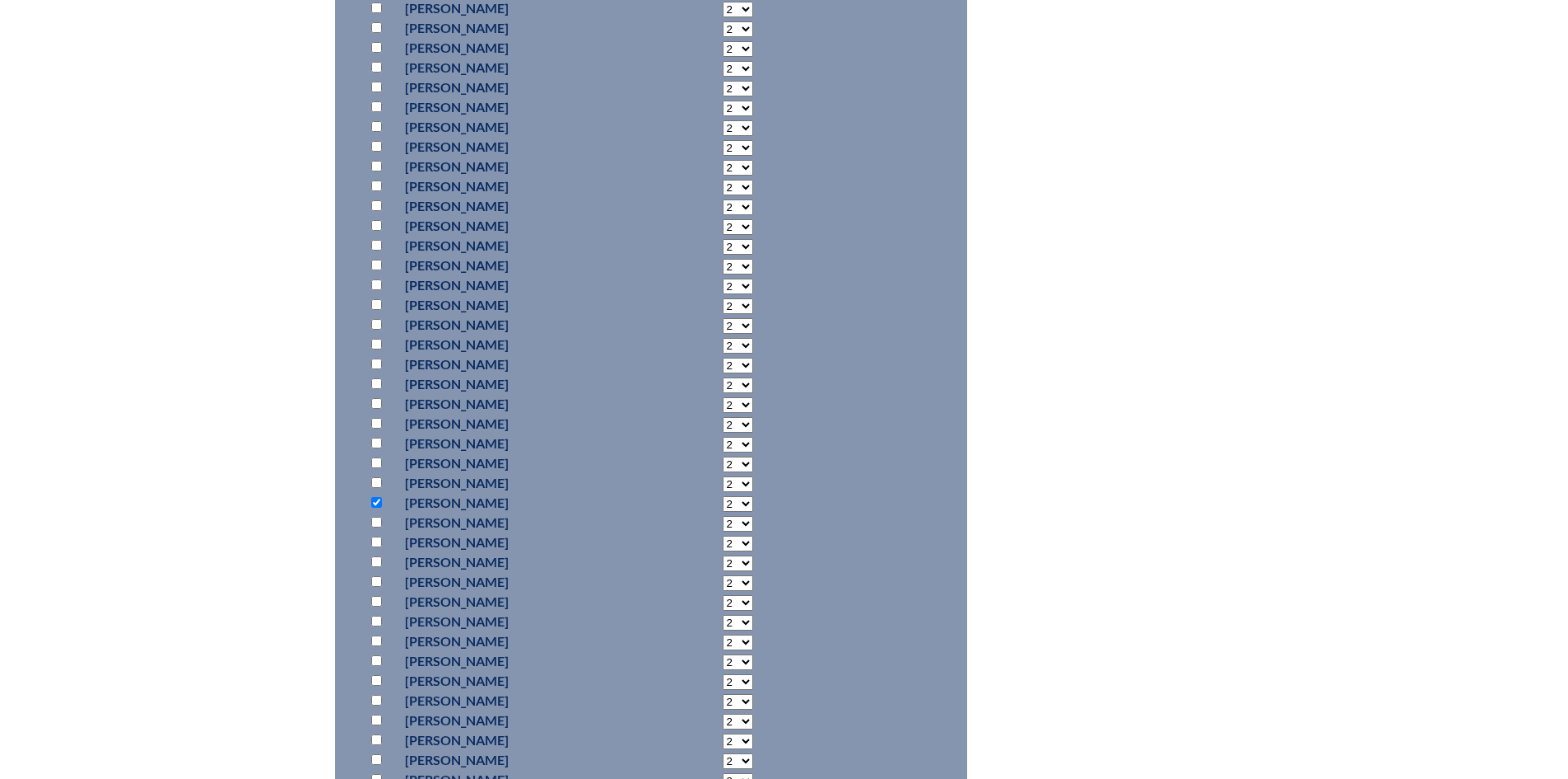
select select "4"
click at [723, 512] on select "2 3 4 5 6 7 8 9 10 11 12 13 14 15 16 17 18 19 20 21 22 23" at bounding box center [738, 504] width 31 height 16
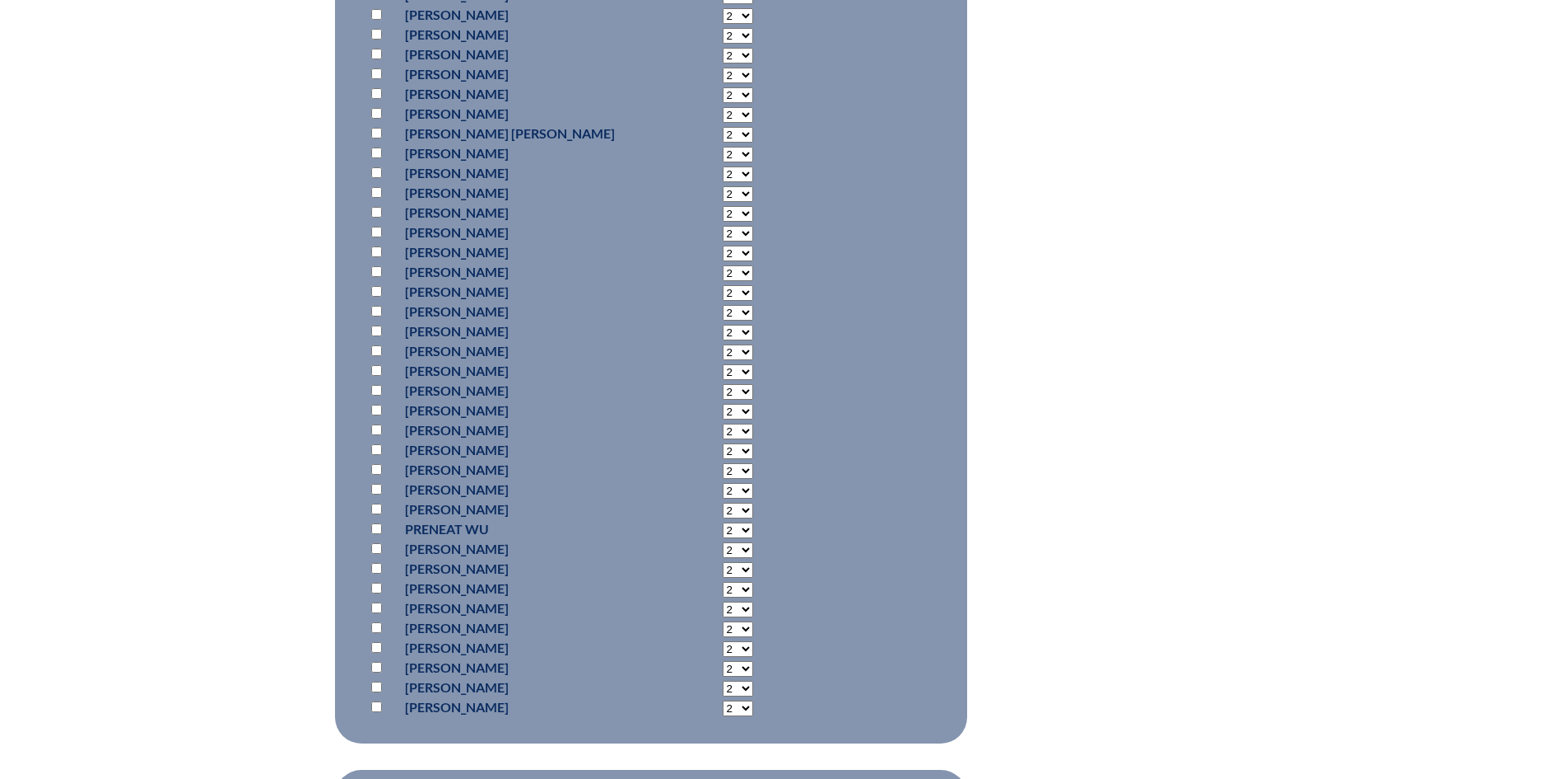
scroll to position [11487, 0]
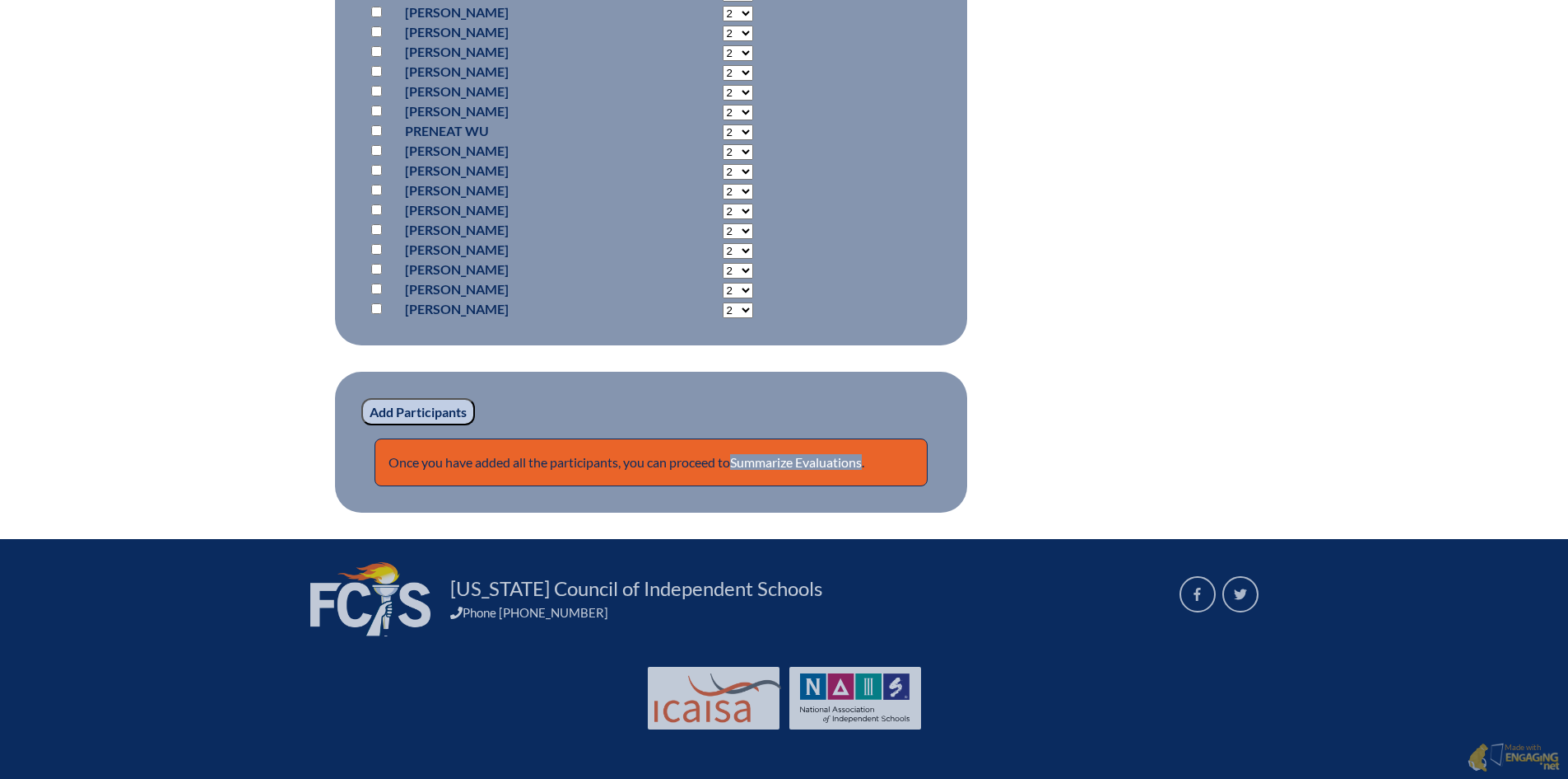
click at [446, 421] on input "Add Participants" at bounding box center [418, 412] width 114 height 28
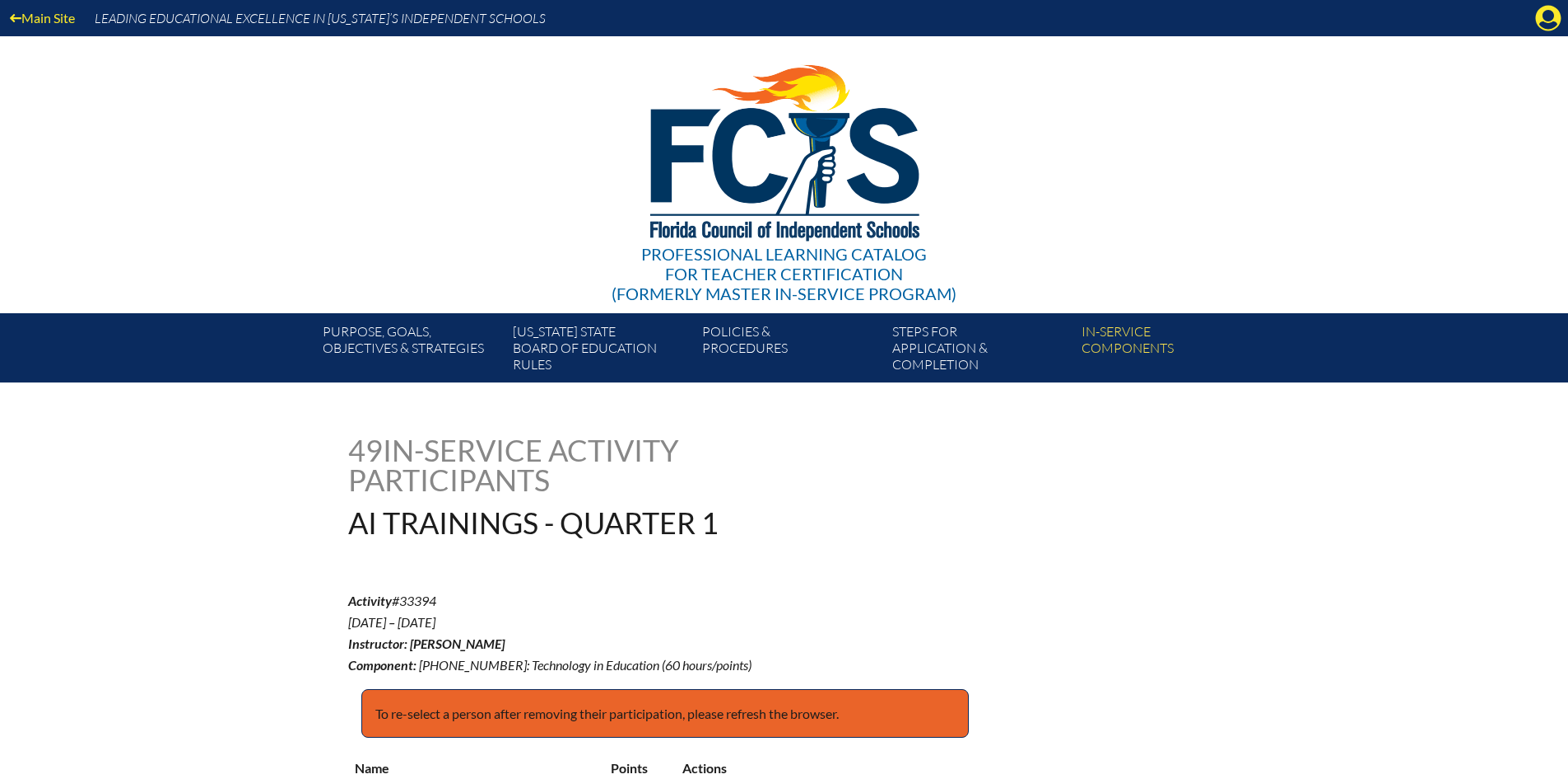
scroll to position [11570, 0]
